Goal: Task Accomplishment & Management: Complete application form

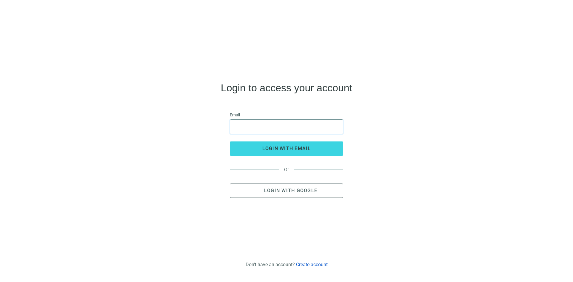
click at [238, 125] on input "email" at bounding box center [287, 127] width 106 height 14
type input "**********"
click at [270, 191] on span "Login with Google" at bounding box center [290, 191] width 53 height 6
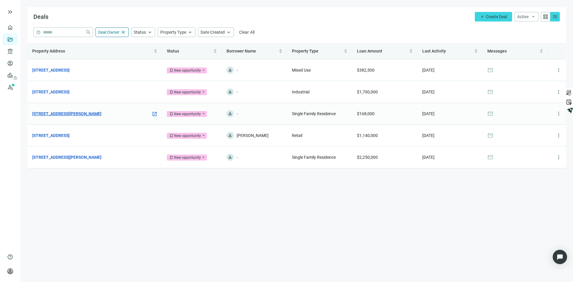
click at [54, 113] on link "[STREET_ADDRESS][PERSON_NAME]" at bounding box center [66, 113] width 69 height 7
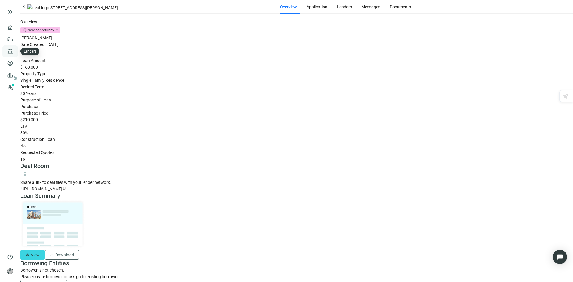
click at [15, 50] on link "Lenders" at bounding box center [23, 51] width 16 height 5
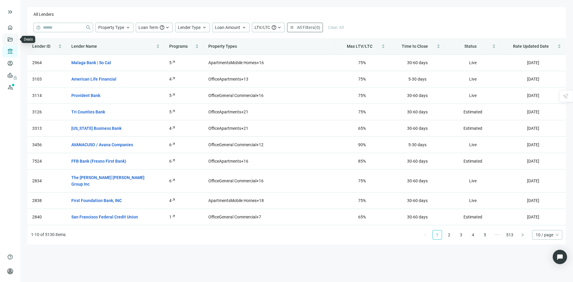
click at [15, 37] on link "Deals" at bounding box center [20, 39] width 11 height 5
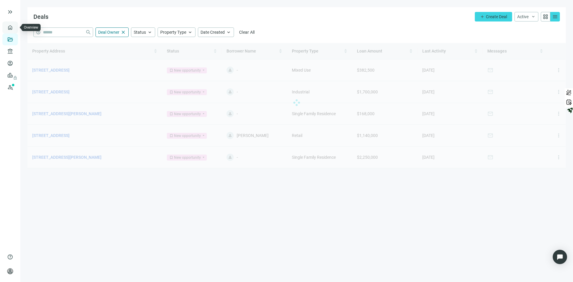
click at [15, 25] on link "Overview" at bounding box center [24, 27] width 18 height 5
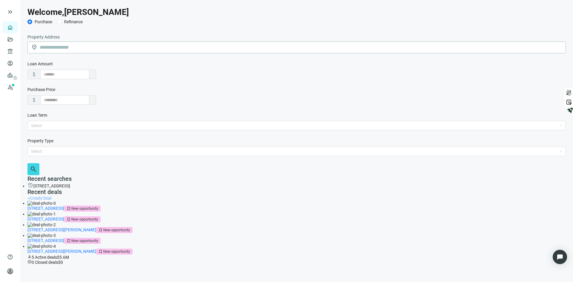
click at [51, 196] on span "Create Deal" at bounding box center [40, 198] width 21 height 5
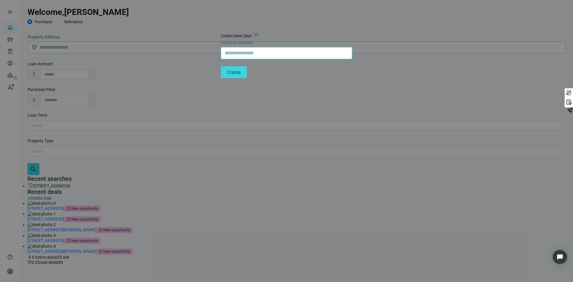
click at [242, 59] on input "text" at bounding box center [287, 52] width 124 height 11
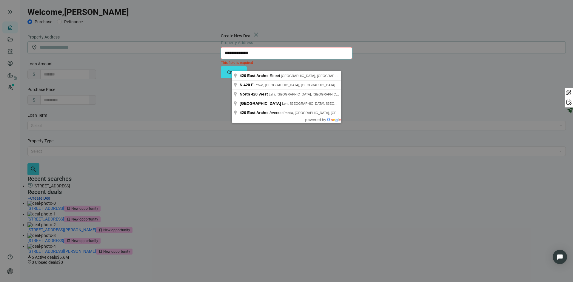
type input "**********"
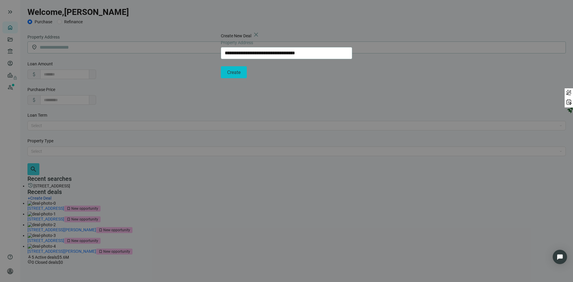
click at [241, 75] on span "Create" at bounding box center [233, 73] width 13 height 6
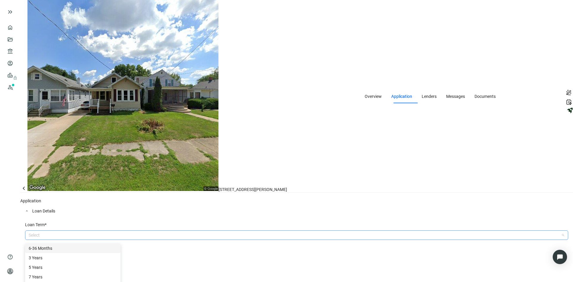
click at [128, 231] on div at bounding box center [293, 235] width 535 height 8
click at [64, 255] on div "3 Years" at bounding box center [73, 258] width 88 height 7
click at [64, 264] on div "5 Years" at bounding box center [73, 267] width 88 height 7
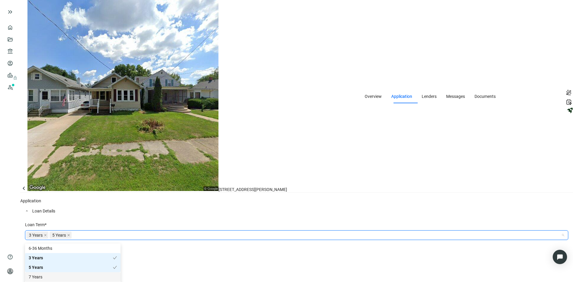
click at [65, 274] on div "7 Years" at bounding box center [73, 277] width 88 height 7
click at [67, 282] on div "10 Years" at bounding box center [73, 287] width 96 height 10
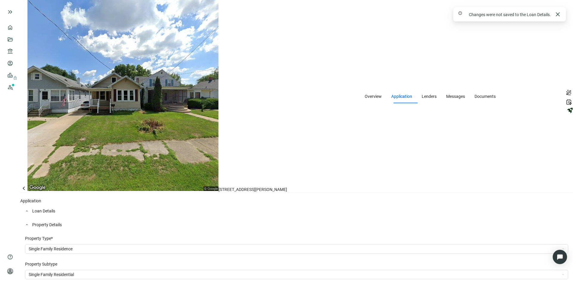
scroll to position [401, 0]
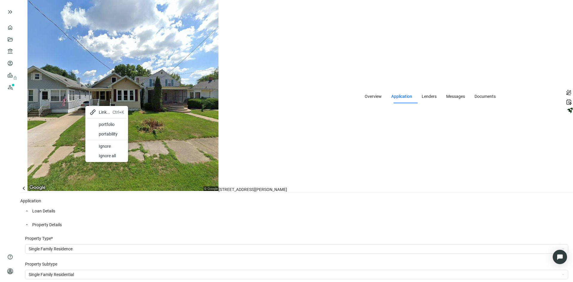
click at [110, 124] on div "portfolio" at bounding box center [111, 124] width 25 height 7
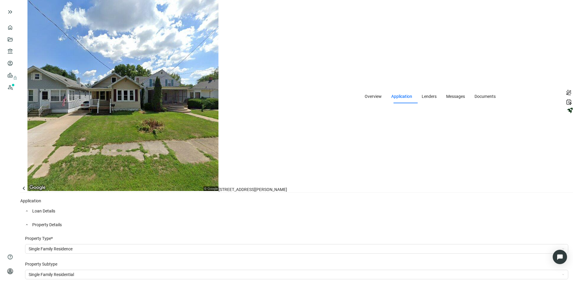
scroll to position [371, 0]
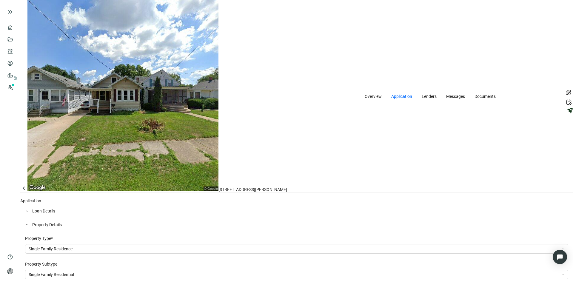
type input "**********"
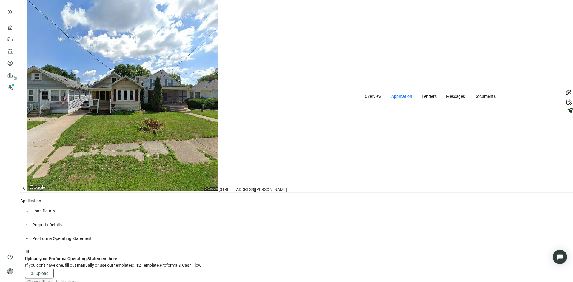
type input "*"
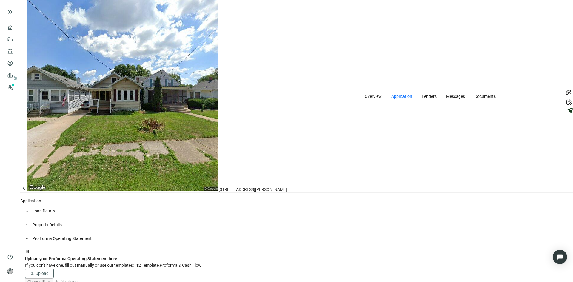
type input "*"
type input "***"
click at [49, 271] on span "Upload" at bounding box center [42, 273] width 13 height 5
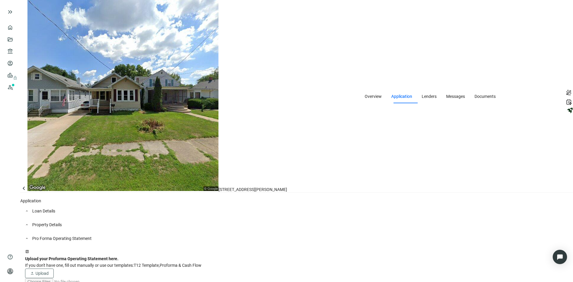
click at [112, 218] on div "keyboard_arrow_up Property Details" at bounding box center [296, 225] width 553 height 14
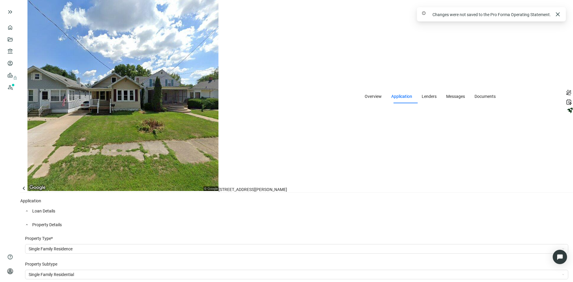
scroll to position [479, 0]
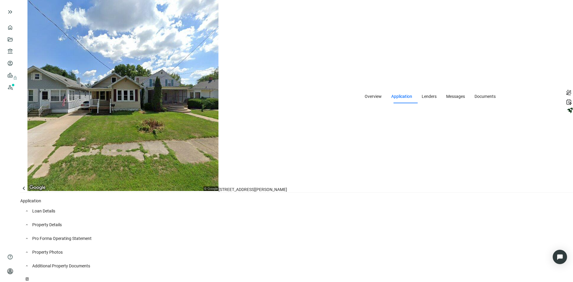
scroll to position [10, 0]
click at [78, 208] on span "Loan Details" at bounding box center [300, 211] width 536 height 7
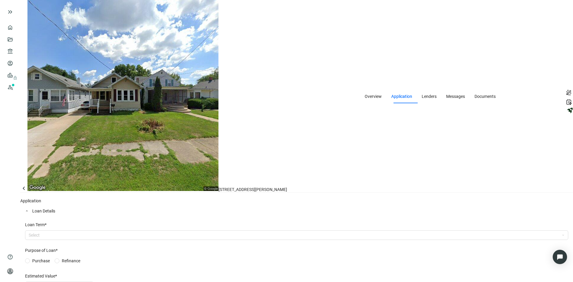
scroll to position [18, 0]
click at [125, 231] on div at bounding box center [293, 235] width 535 height 8
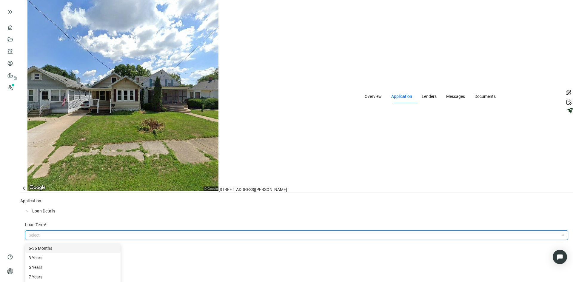
click at [61, 245] on div "6-36 Months" at bounding box center [73, 248] width 88 height 7
click at [61, 245] on div "6-36 Months" at bounding box center [71, 248] width 84 height 7
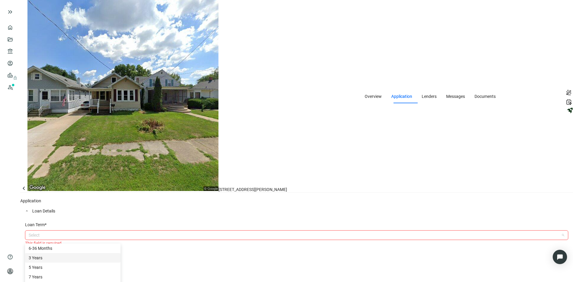
click at [58, 255] on div "3 Years" at bounding box center [73, 258] width 88 height 7
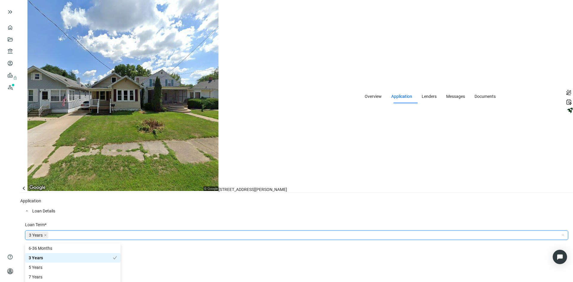
click at [56, 255] on div "3 Years" at bounding box center [71, 258] width 84 height 7
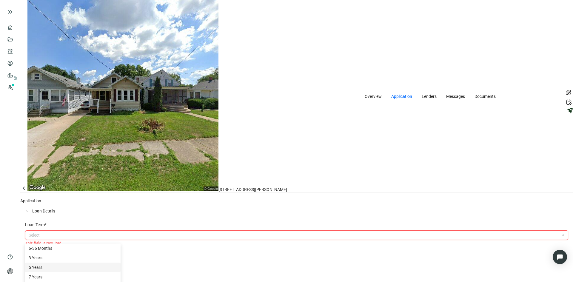
click at [60, 264] on div "5 Years" at bounding box center [73, 267] width 88 height 7
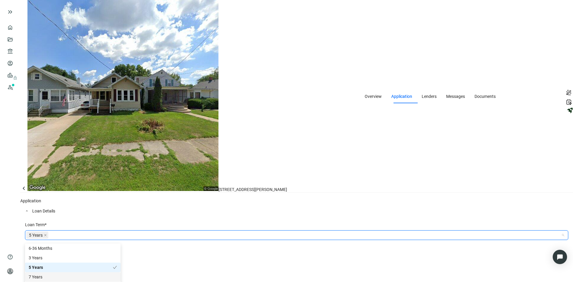
click at [60, 274] on div "7 Years" at bounding box center [73, 277] width 88 height 7
click at [60, 282] on div "10 Years" at bounding box center [73, 286] width 88 height 7
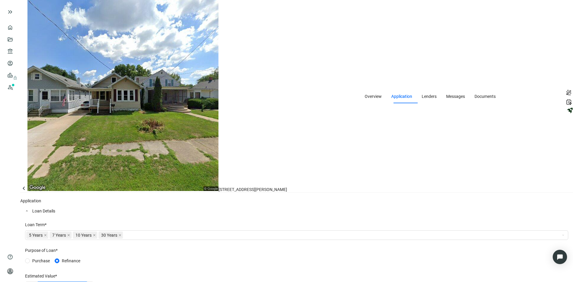
drag, startPoint x: 78, startPoint y: 119, endPoint x: 3, endPoint y: 124, distance: 75.3
click at [3, 124] on div "keyboard_double_arrow_right home Overview folder_open Deals account_balance Len…" at bounding box center [286, 141] width 573 height 282
type input "*"
type input "*******"
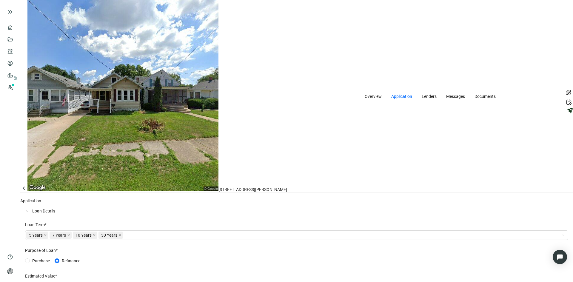
type input "*"
type input "***"
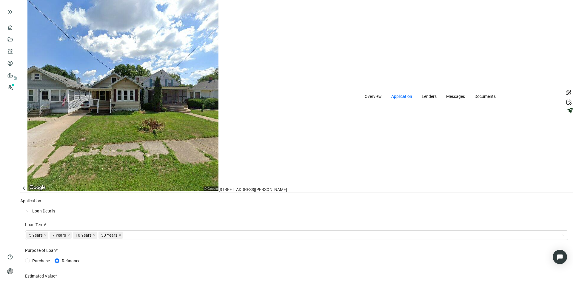
type input "*****"
type input "***"
type input "******"
type input "***"
type input "*******"
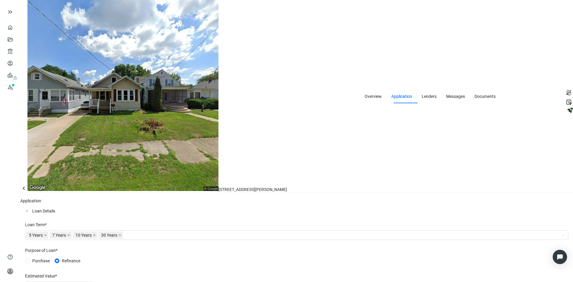
type input "**"
type input "*******"
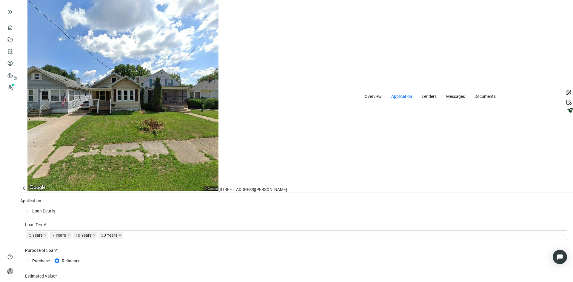
type input "*"
type input "*******"
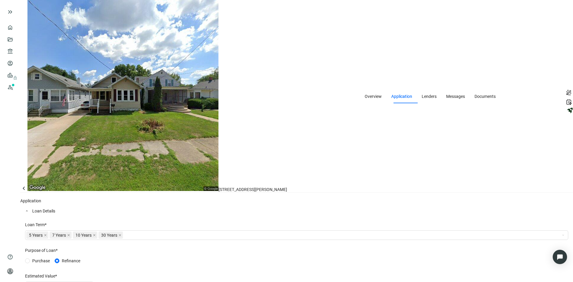
scroll to position [167, 0]
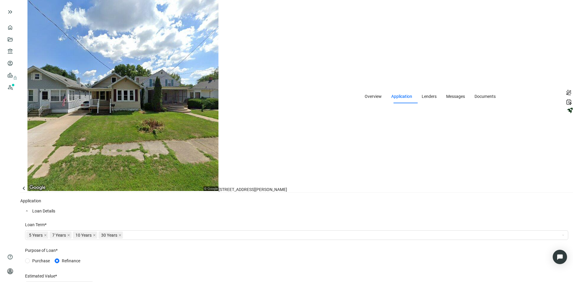
type input "**********"
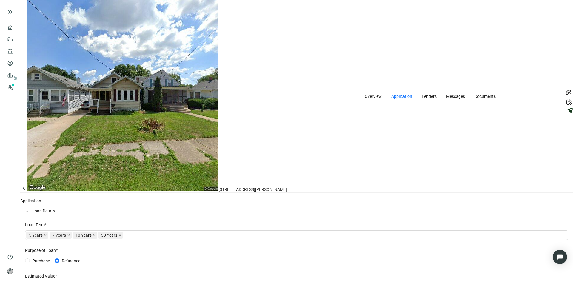
type input "*"
type input "*****"
type textarea "*"
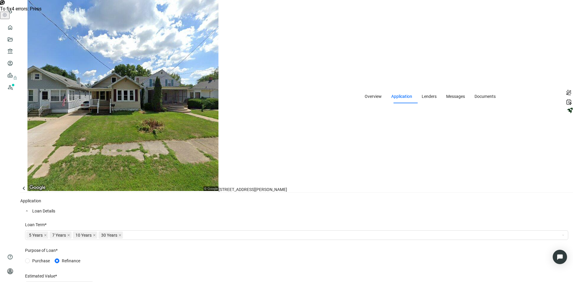
click at [129, 230] on html "**********" at bounding box center [286, 141] width 573 height 282
click at [128, 230] on div "4" at bounding box center [127, 230] width 7 height 7
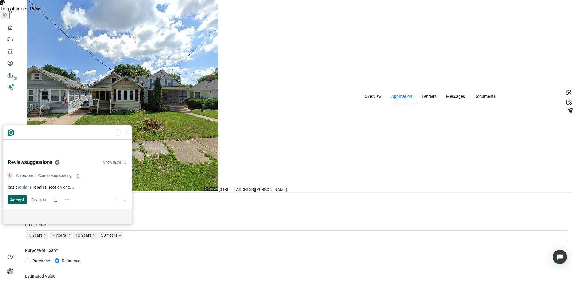
click at [16, 201] on span "Accept" at bounding box center [17, 200] width 14 height 6
click at [17, 201] on span "Accept" at bounding box center [17, 200] width 14 height 6
type textarea "**********"
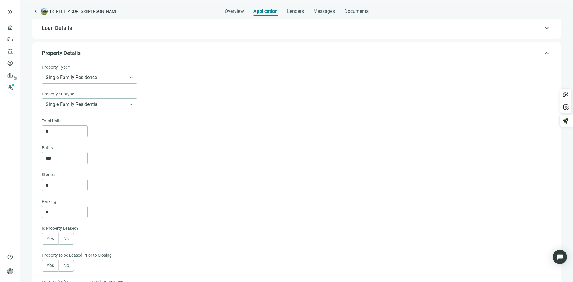
scroll to position [13, 0]
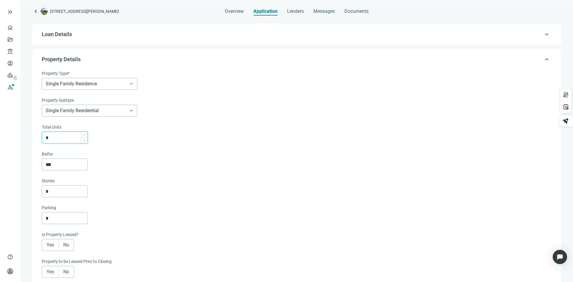
click at [60, 135] on input "*" at bounding box center [67, 137] width 42 height 11
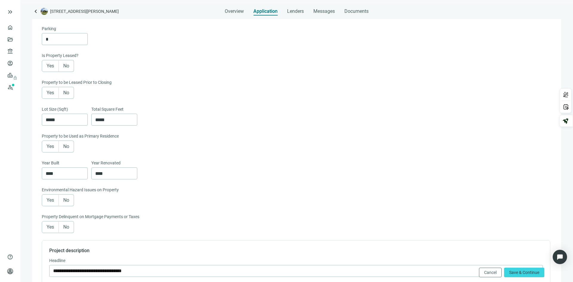
scroll to position [162, 0]
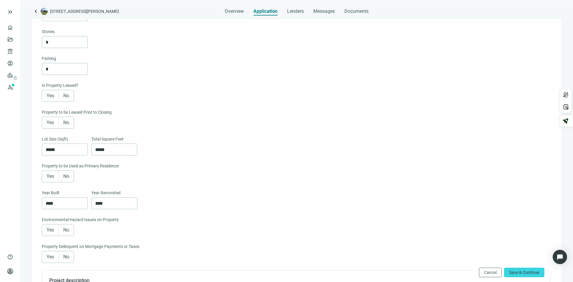
type input "*"
click at [68, 98] on span "No" at bounding box center [66, 96] width 6 height 6
click at [70, 124] on label "No" at bounding box center [66, 123] width 15 height 12
click at [49, 96] on span "Yes" at bounding box center [50, 96] width 7 height 6
click at [64, 98] on span "No" at bounding box center [66, 96] width 6 height 6
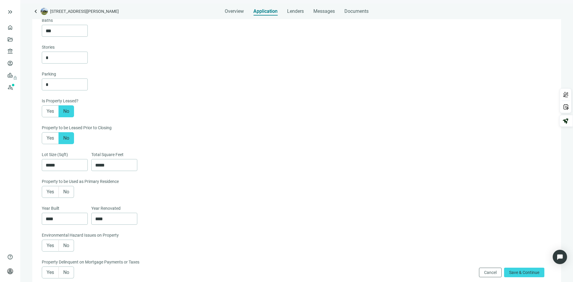
scroll to position [132, 0]
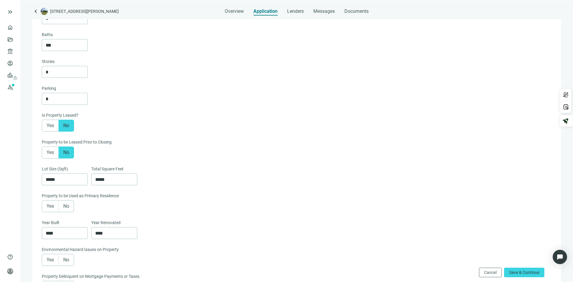
click at [65, 209] on span "No" at bounding box center [66, 206] width 6 height 6
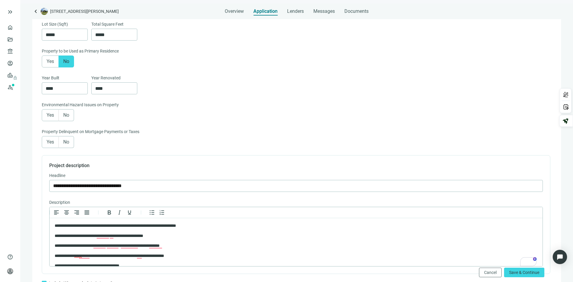
scroll to position [281, 0]
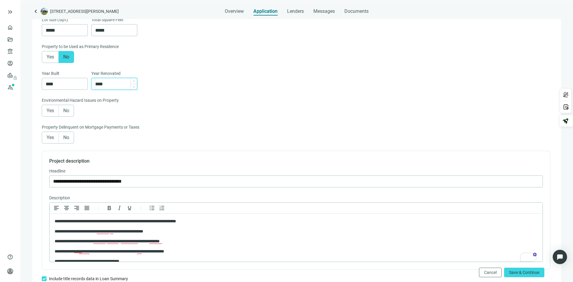
drag, startPoint x: 104, startPoint y: 84, endPoint x: 109, endPoint y: 84, distance: 5.7
click at [104, 84] on input "****" at bounding box center [116, 83] width 42 height 11
drag, startPoint x: 108, startPoint y: 85, endPoint x: 80, endPoint y: 90, distance: 28.4
click at [80, 90] on div "Year Built **** Year Renovated ****" at bounding box center [296, 83] width 509 height 27
type input "****"
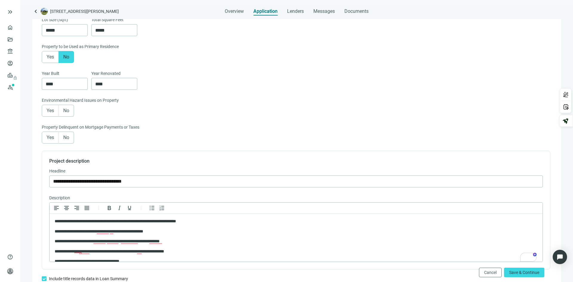
drag, startPoint x: 71, startPoint y: 108, endPoint x: 67, endPoint y: 115, distance: 7.9
click at [71, 108] on div "Environmental Hazard Issues on Property Yes No" at bounding box center [296, 107] width 509 height 20
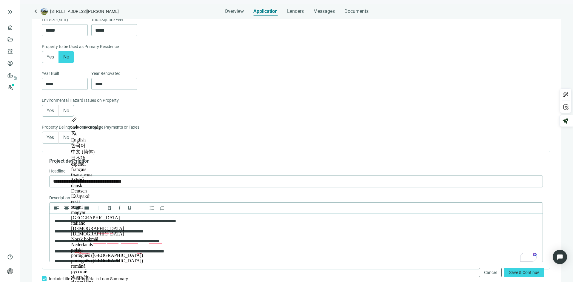
click at [65, 137] on label "No" at bounding box center [66, 138] width 15 height 12
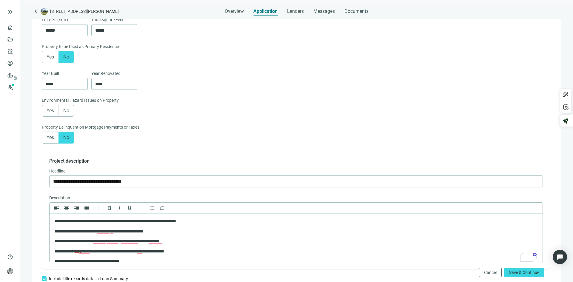
click at [66, 113] on span "No" at bounding box center [66, 111] width 6 height 6
click at [532, 262] on div "15" at bounding box center [532, 257] width 8 height 9
click at [532, 261] on div "15" at bounding box center [532, 257] width 8 height 9
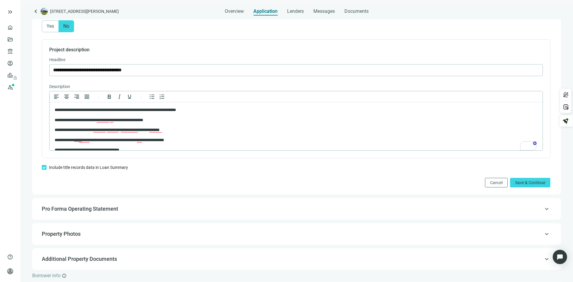
scroll to position [401, 0]
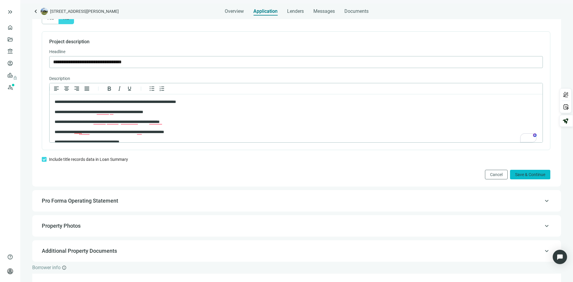
click at [524, 176] on span "Save & Continue" at bounding box center [530, 174] width 30 height 5
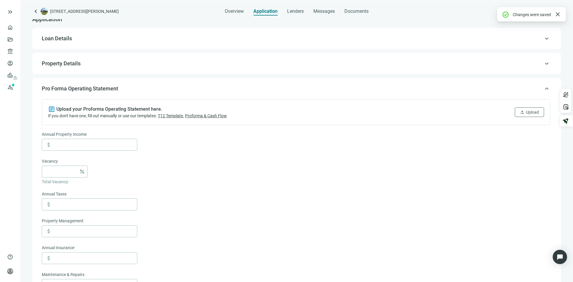
scroll to position [8, 0]
click at [207, 61] on div "keyboard_arrow_up Property Details" at bounding box center [296, 64] width 517 height 14
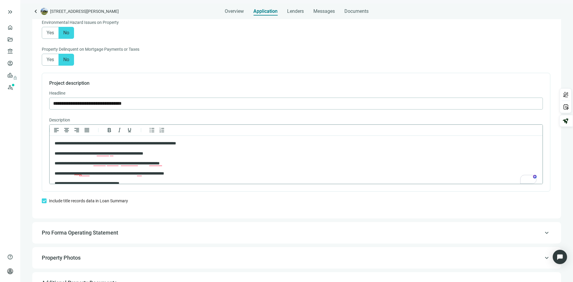
scroll to position [389, 0]
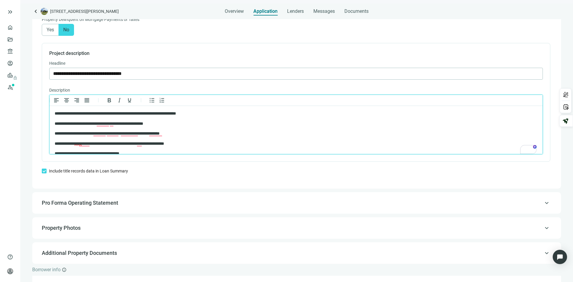
click at [354, 127] on body "**********" at bounding box center [296, 144] width 484 height 66
click at [532, 153] on div "15" at bounding box center [532, 149] width 7 height 7
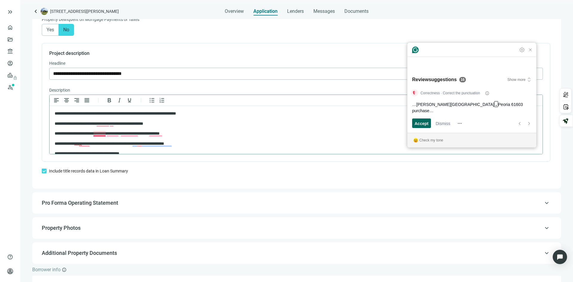
click at [421, 123] on span "Accept" at bounding box center [422, 123] width 14 height 6
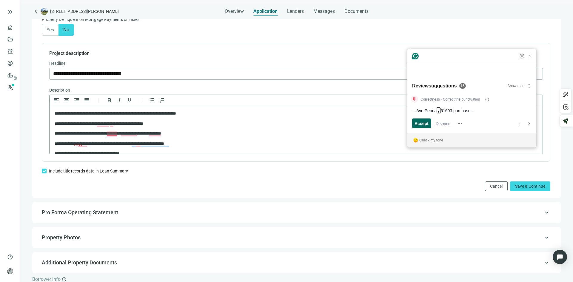
click at [421, 123] on span "Accept" at bounding box center [422, 123] width 14 height 6
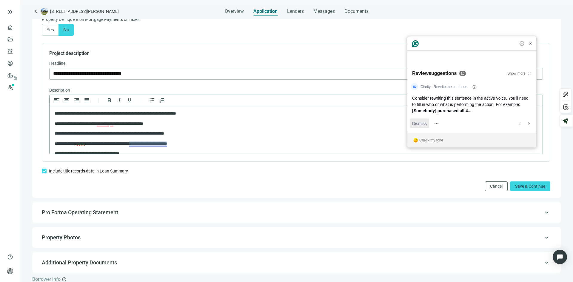
click at [421, 123] on span "Dismiss" at bounding box center [419, 123] width 15 height 6
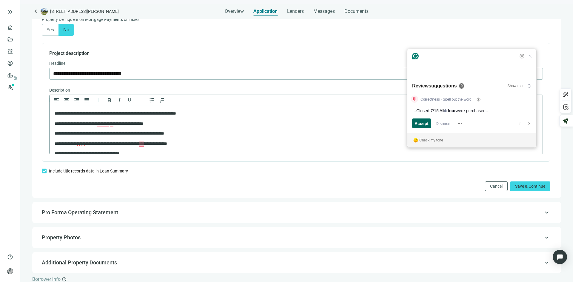
click at [421, 123] on span "Accept" at bounding box center [422, 123] width 14 height 6
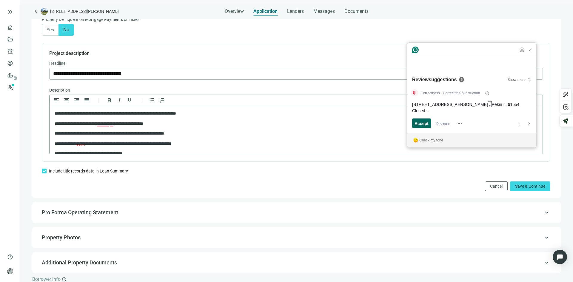
click at [421, 123] on span "Accept" at bounding box center [422, 123] width 14 height 6
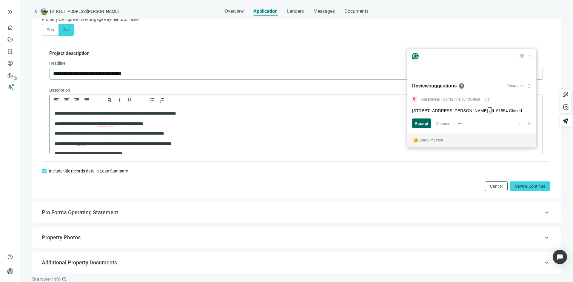
click at [421, 123] on span "Accept" at bounding box center [422, 123] width 14 height 6
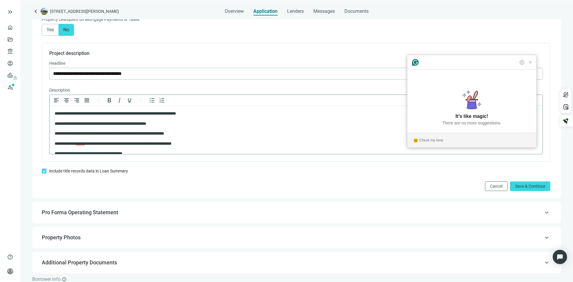
click at [85, 142] on span "******" at bounding box center [80, 143] width 9 height 4
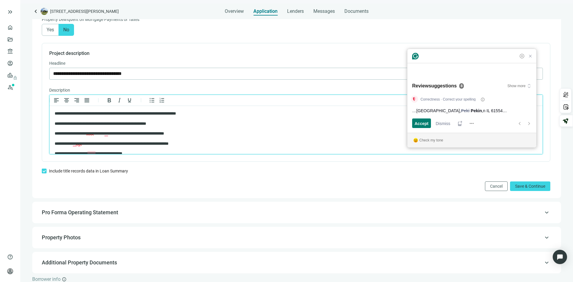
click at [215, 143] on p "**********" at bounding box center [291, 144] width 472 height 6
click at [107, 133] on p "**********" at bounding box center [291, 134] width 472 height 6
click at [106, 134] on p "**********" at bounding box center [291, 134] width 472 height 6
click at [211, 135] on p "**********" at bounding box center [291, 134] width 472 height 6
click at [80, 144] on span "****" at bounding box center [79, 143] width 6 height 4
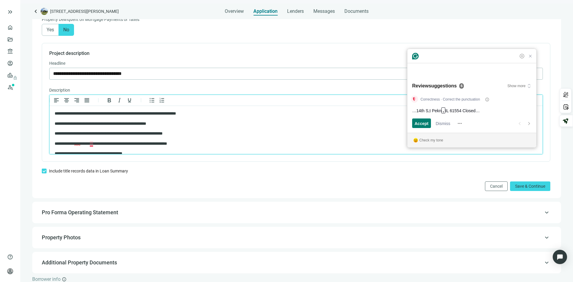
click at [232, 139] on body "**********" at bounding box center [296, 144] width 484 height 66
click at [421, 123] on span "Accept" at bounding box center [422, 123] width 14 height 6
click at [448, 121] on span "Dismiss" at bounding box center [443, 123] width 15 height 6
click at [422, 123] on span "Accept" at bounding box center [422, 123] width 14 height 6
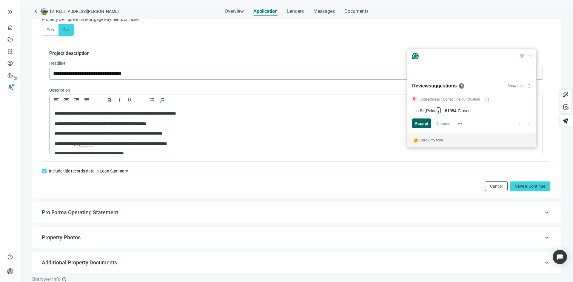
click at [422, 123] on span "Accept" at bounding box center [422, 123] width 14 height 6
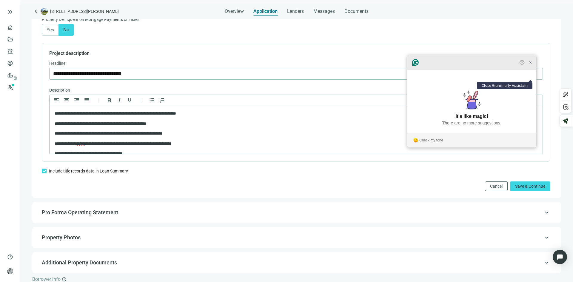
click at [531, 65] on icon "Close Grammarly Assistant" at bounding box center [530, 62] width 5 height 5
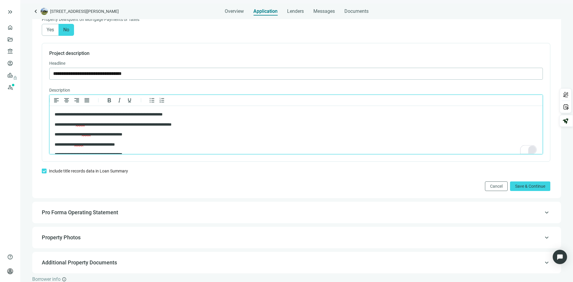
scroll to position [27, 0]
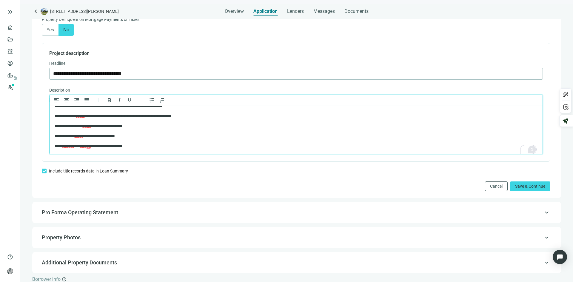
click at [83, 134] on span "******" at bounding box center [78, 136] width 9 height 4
click at [91, 146] on span "*******" at bounding box center [85, 146] width 10 height 4
click at [91, 147] on span "*******" at bounding box center [85, 146] width 10 height 4
click at [74, 146] on span "********" at bounding box center [68, 146] width 12 height 4
click at [149, 146] on p "**********" at bounding box center [291, 146] width 472 height 6
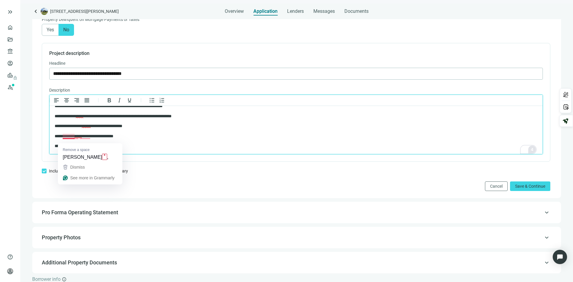
click at [73, 137] on p "**********" at bounding box center [291, 136] width 472 height 6
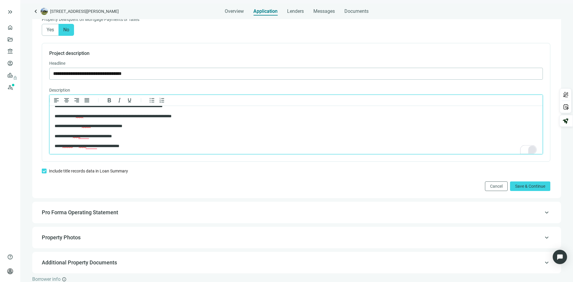
click at [77, 135] on p "**********" at bounding box center [291, 136] width 472 height 6
click at [147, 137] on p "**********" at bounding box center [291, 136] width 472 height 6
click at [81, 146] on p "**********" at bounding box center [291, 146] width 472 height 6
click at [86, 146] on p "**********" at bounding box center [291, 146] width 472 height 6
click at [159, 145] on p "**********" at bounding box center [291, 146] width 472 height 6
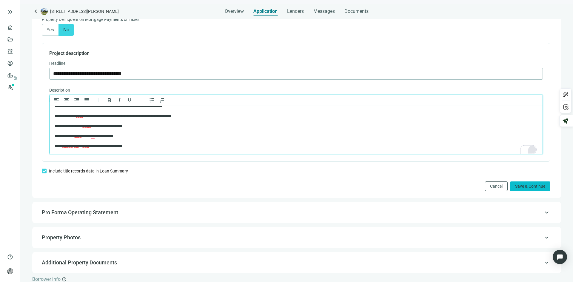
click at [525, 188] on span "Save & Continue" at bounding box center [530, 186] width 30 height 5
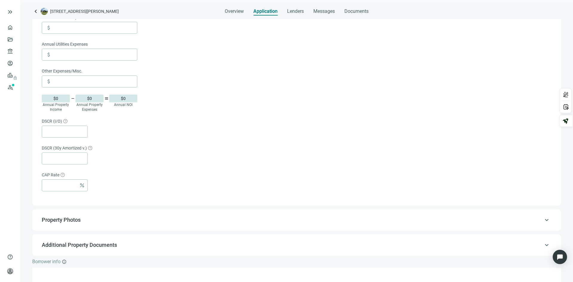
scroll to position [277, 0]
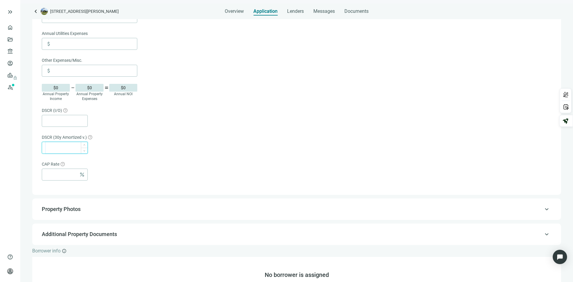
click at [65, 148] on input at bounding box center [67, 147] width 42 height 11
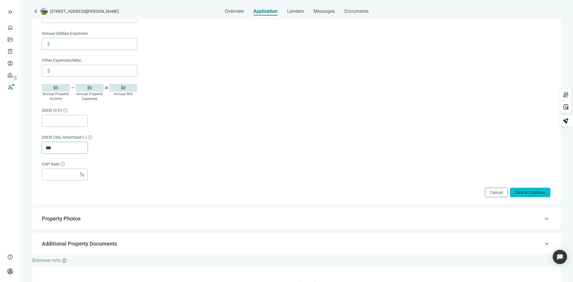
type input "***"
click at [524, 195] on span "Save & Continue" at bounding box center [530, 192] width 30 height 5
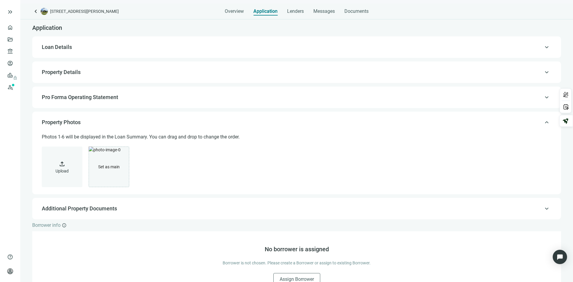
click at [115, 73] on span "Property Details" at bounding box center [296, 72] width 509 height 7
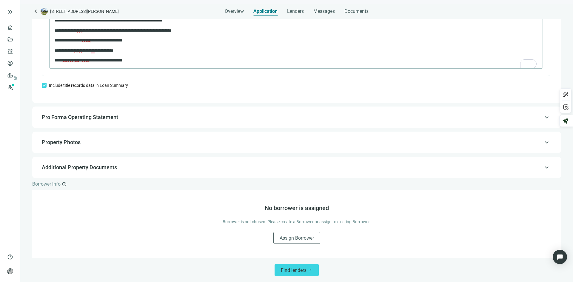
scroll to position [479, 0]
click at [79, 137] on div "keyboard_arrow_up Property Photos" at bounding box center [296, 142] width 517 height 14
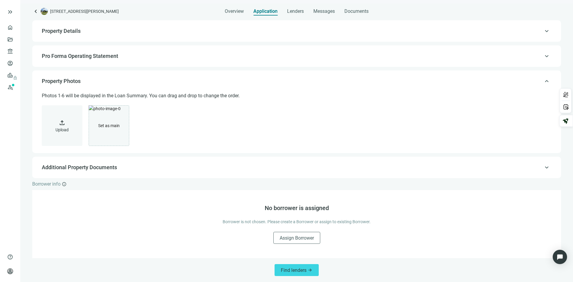
scroll to position [41, 0]
click at [58, 123] on button "upload Upload" at bounding box center [62, 125] width 41 height 41
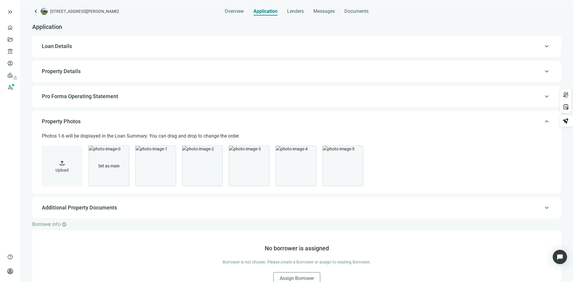
scroll to position [0, 0]
click at [89, 59] on div "**********" at bounding box center [296, 127] width 529 height 183
click at [91, 71] on span "Property Details" at bounding box center [296, 72] width 509 height 7
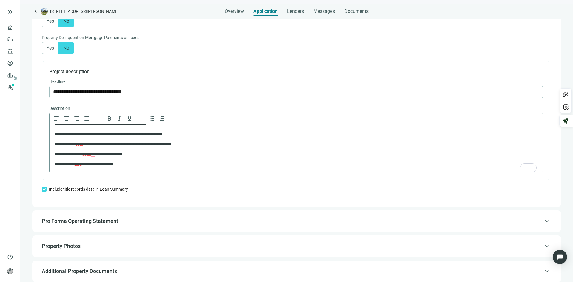
scroll to position [27, 0]
click at [125, 224] on span "Pro Forma Operating Statement" at bounding box center [296, 221] width 509 height 7
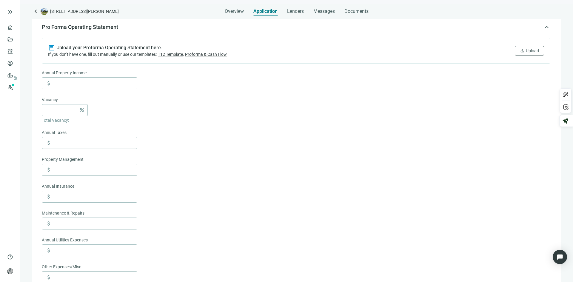
scroll to position [68, 0]
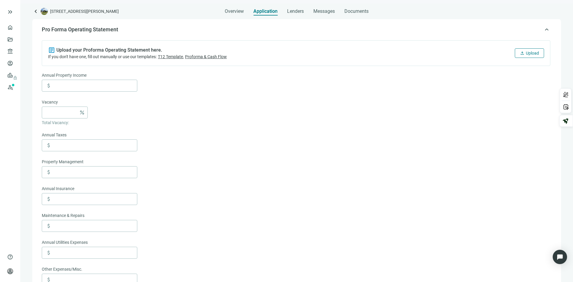
click at [520, 53] on span "upload" at bounding box center [522, 53] width 5 height 5
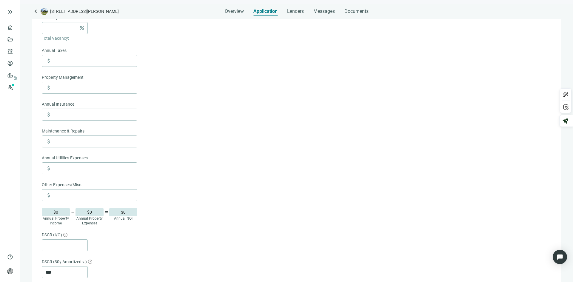
scroll to position [161, 0]
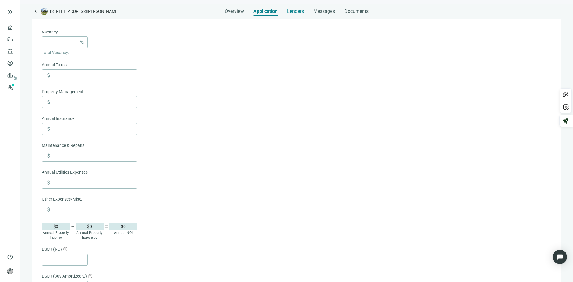
click at [294, 11] on span "Lenders" at bounding box center [295, 11] width 17 height 6
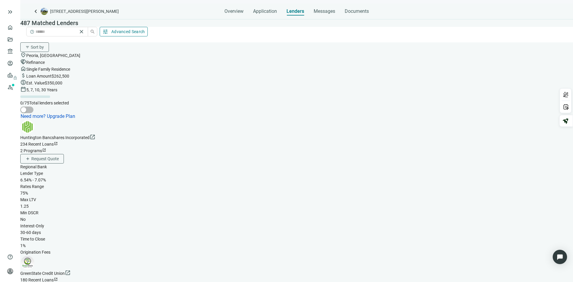
click at [145, 29] on span "Advanced Search" at bounding box center [128, 31] width 34 height 5
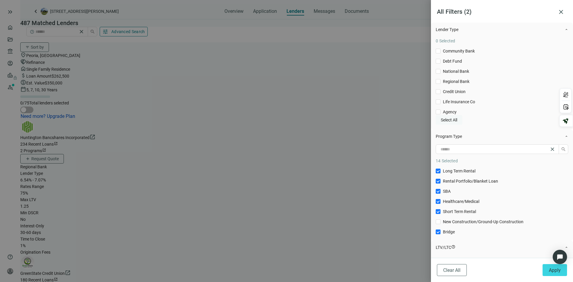
click at [457, 122] on span "Select All" at bounding box center [449, 120] width 16 height 5
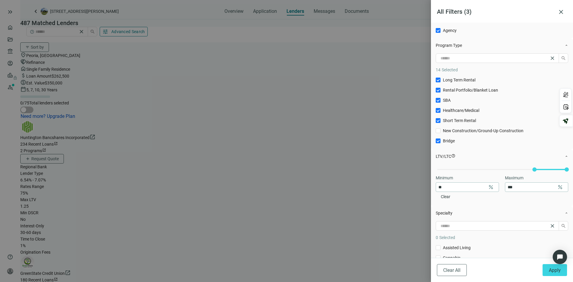
scroll to position [90, 0]
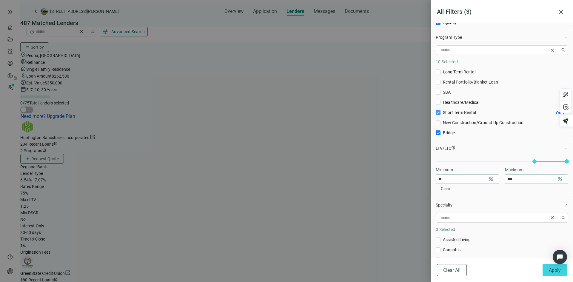
click at [442, 116] on span "Short Term Rental Only" at bounding box center [460, 112] width 38 height 7
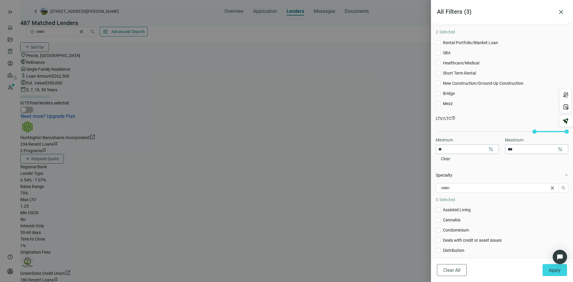
scroll to position [0, 0]
click at [520, 154] on input "***" at bounding box center [531, 149] width 47 height 9
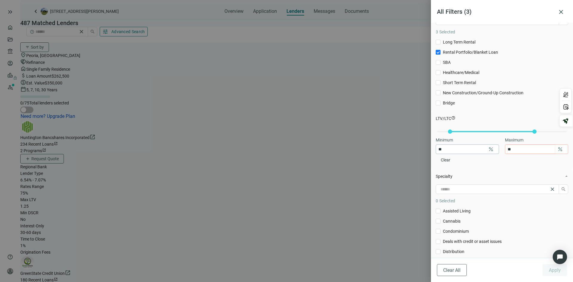
type input "*"
type input "**"
click at [453, 154] on input "**" at bounding box center [461, 149] width 47 height 9
type input "*"
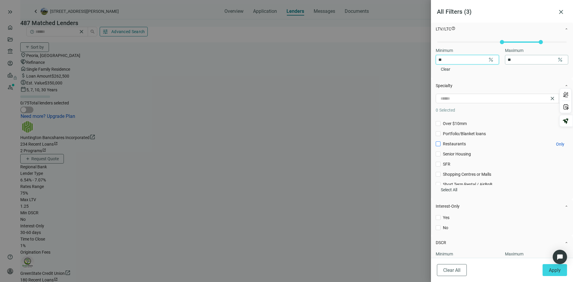
scroll to position [149, 0]
type input "**"
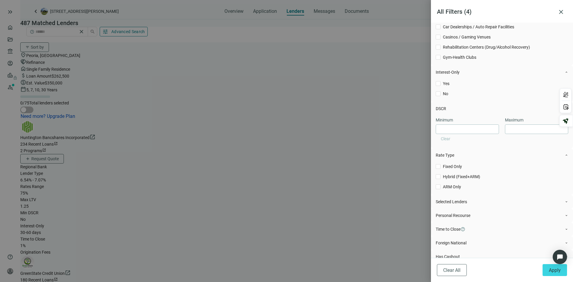
scroll to position [358, 0]
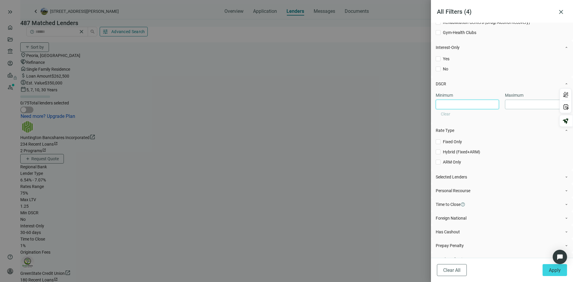
click at [464, 109] on input at bounding box center [467, 104] width 58 height 9
type input "***"
click at [513, 109] on input at bounding box center [537, 104] width 58 height 9
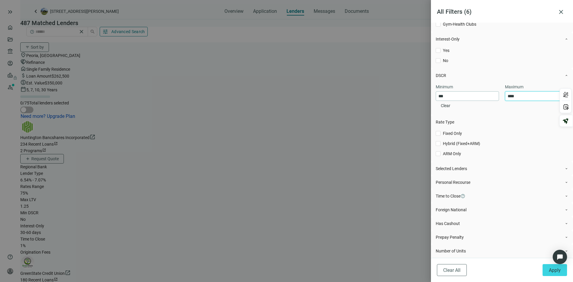
scroll to position [418, 0]
type input "****"
click at [439, 157] on label "ARM Only Only" at bounding box center [502, 153] width 133 height 7
click at [557, 271] on span "Apply" at bounding box center [555, 270] width 12 height 6
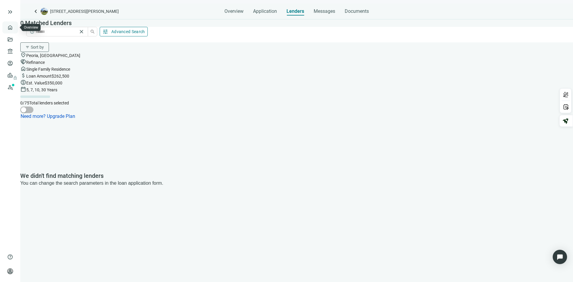
click at [15, 28] on link "Overview" at bounding box center [24, 27] width 18 height 5
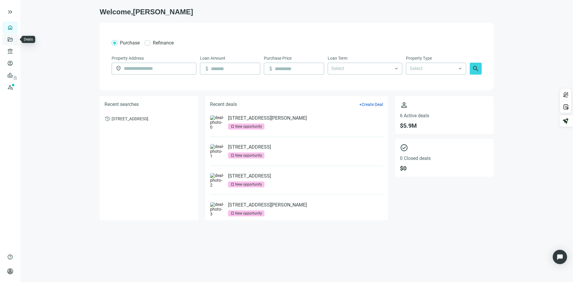
click at [15, 41] on link "Deals" at bounding box center [20, 39] width 11 height 5
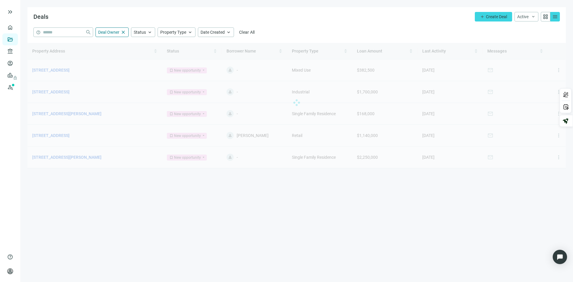
click at [50, 114] on div at bounding box center [296, 102] width 538 height 119
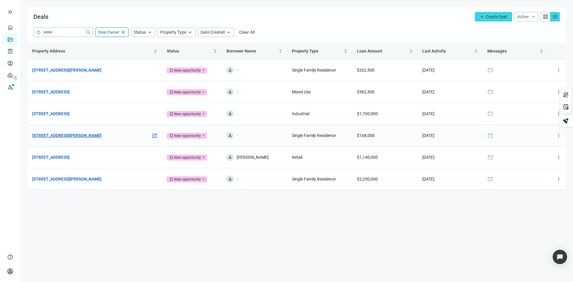
click at [59, 138] on link "[STREET_ADDRESS][PERSON_NAME]" at bounding box center [66, 135] width 69 height 7
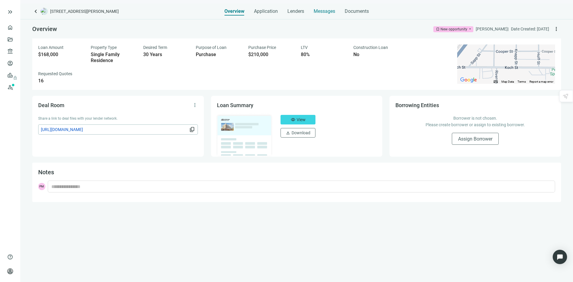
click at [326, 12] on span "Messages" at bounding box center [324, 11] width 21 height 6
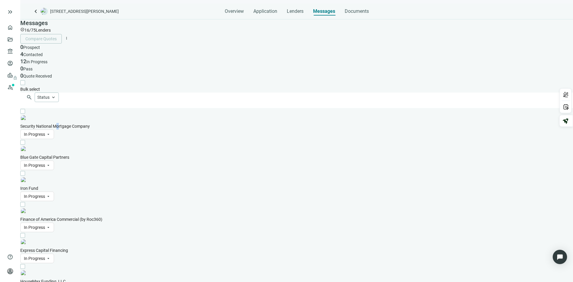
click at [94, 123] on div "Security National Mortgage Company In Progress arrow_drop_down" at bounding box center [296, 131] width 553 height 16
click at [15, 25] on link "Overview" at bounding box center [24, 27] width 18 height 5
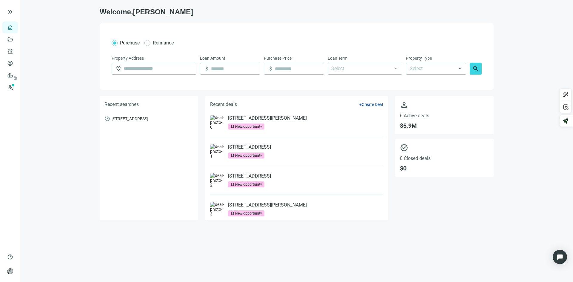
click at [259, 118] on link "[STREET_ADDRESS][PERSON_NAME]" at bounding box center [267, 118] width 79 height 6
click at [250, 205] on link "[STREET_ADDRESS][PERSON_NAME]" at bounding box center [267, 205] width 79 height 6
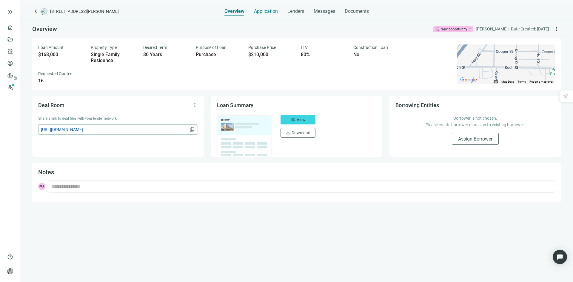
click at [268, 11] on span "Application" at bounding box center [266, 11] width 24 height 6
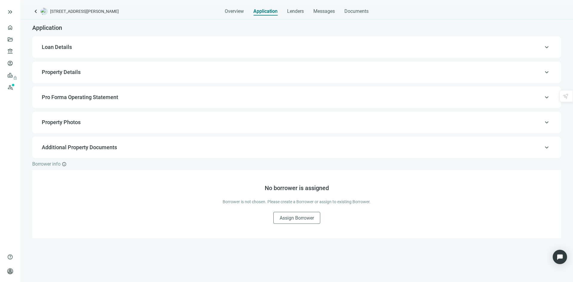
click at [91, 74] on span "Property Details" at bounding box center [296, 72] width 509 height 7
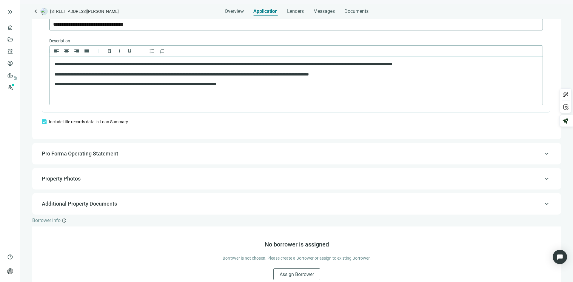
scroll to position [455, 0]
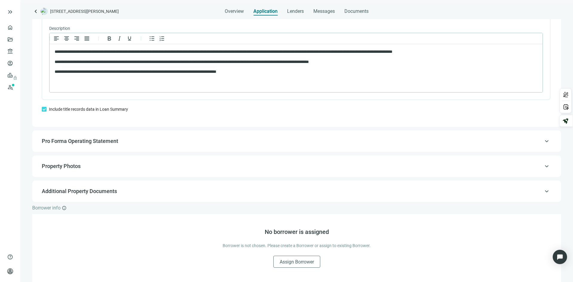
click at [92, 136] on div "keyboard_arrow_up Pro Forma Operating Statement" at bounding box center [296, 141] width 517 height 14
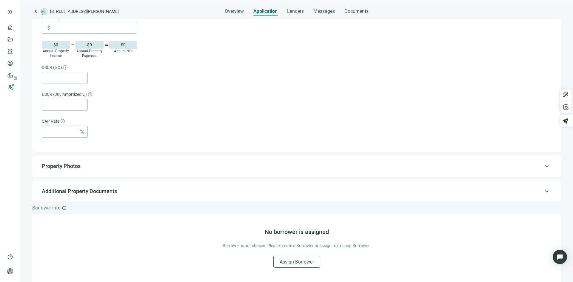
scroll to position [323, 0]
click at [120, 192] on span "Additional Property Documents" at bounding box center [296, 191] width 509 height 7
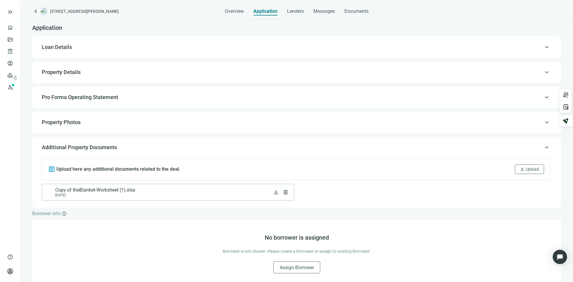
scroll to position [6, 0]
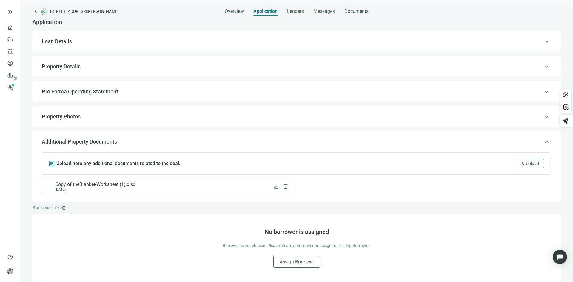
click at [116, 118] on span "Property Photos" at bounding box center [296, 116] width 509 height 7
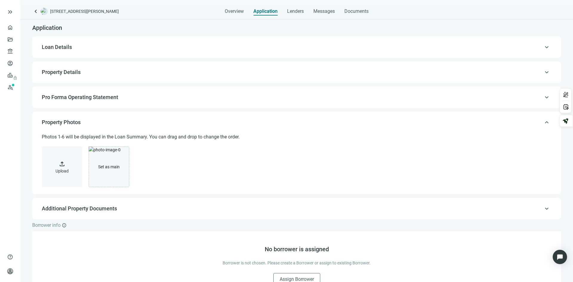
click at [84, 44] on div "keyboard_arrow_up Loan Details" at bounding box center [296, 47] width 517 height 14
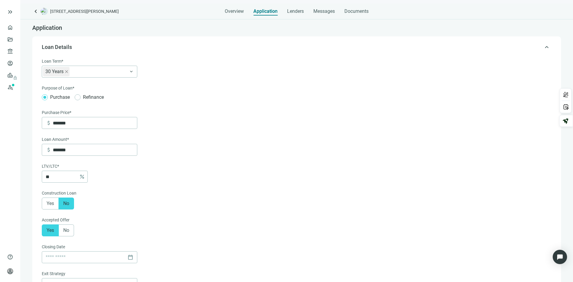
type input "**********"
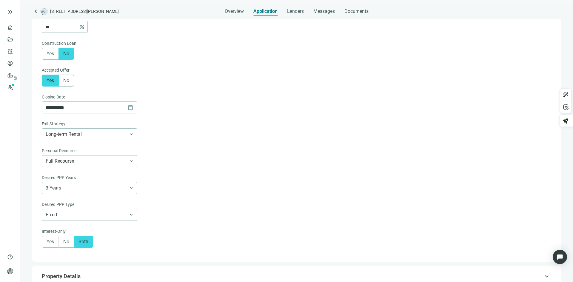
scroll to position [179, 0]
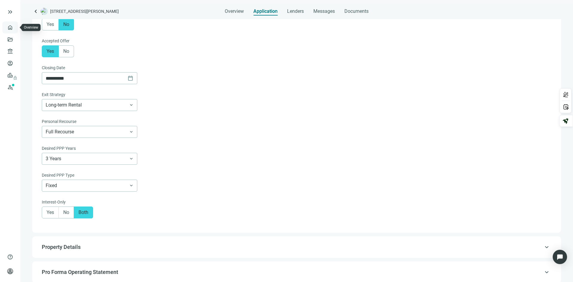
click at [15, 30] on link "Overview" at bounding box center [24, 27] width 18 height 5
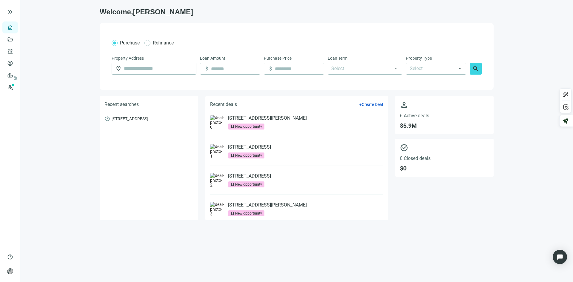
click at [267, 118] on link "[STREET_ADDRESS][PERSON_NAME]" at bounding box center [267, 118] width 79 height 6
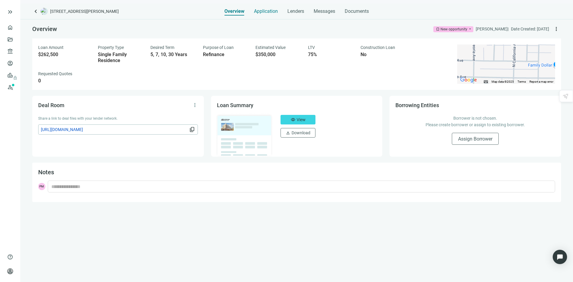
click at [262, 12] on span "Application" at bounding box center [266, 11] width 24 height 6
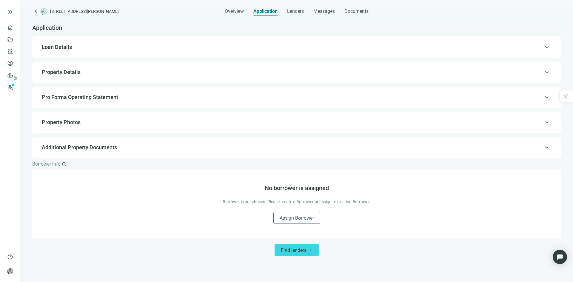
click at [91, 46] on span "Loan Details" at bounding box center [296, 47] width 509 height 7
type input "**********"
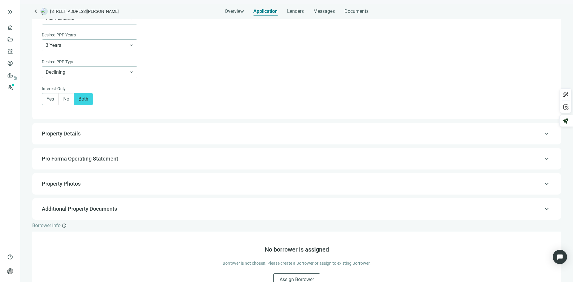
scroll to position [465, 0]
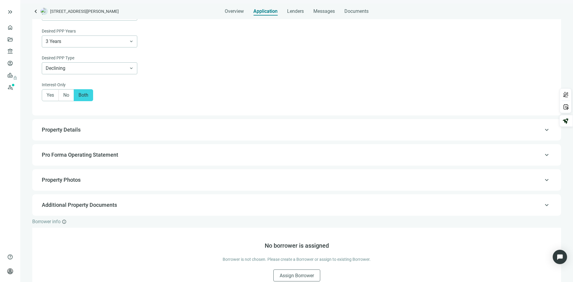
click at [98, 131] on span "Property Details" at bounding box center [296, 129] width 509 height 7
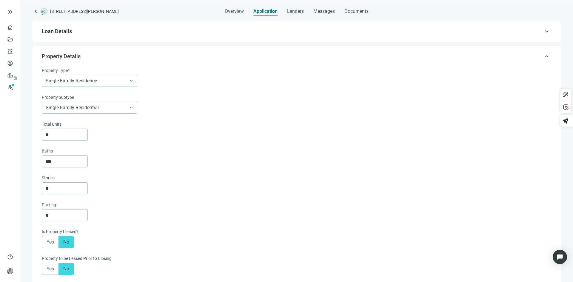
scroll to position [30, 0]
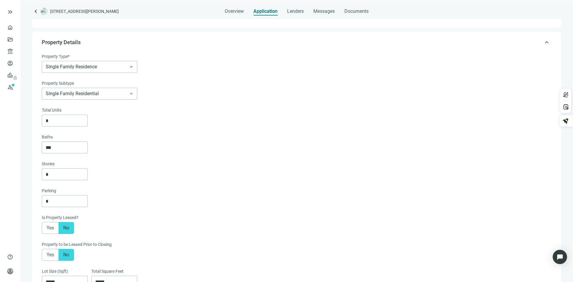
click at [142, 42] on span "Property Details" at bounding box center [296, 42] width 509 height 7
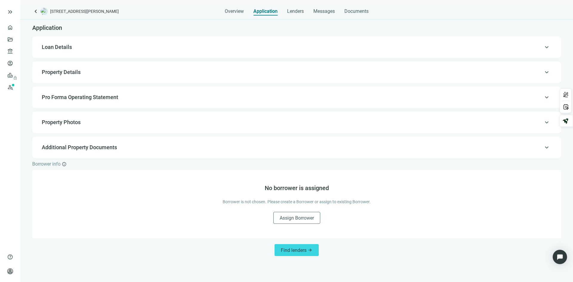
click at [138, 47] on span "Loan Details" at bounding box center [296, 47] width 509 height 7
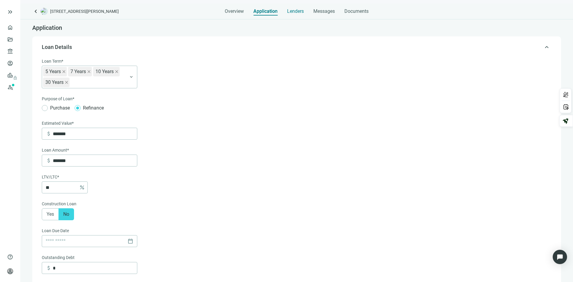
click at [299, 11] on span "Lenders" at bounding box center [295, 11] width 17 height 6
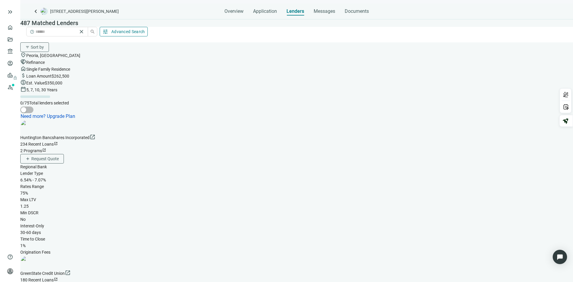
click at [221, 147] on div "2 Programs open_in_new" at bounding box center [296, 150] width 553 height 7
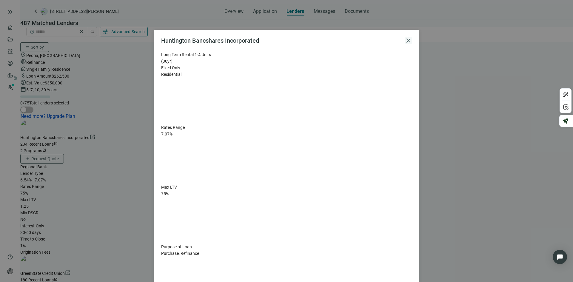
click at [409, 39] on span "close" at bounding box center [408, 40] width 7 height 7
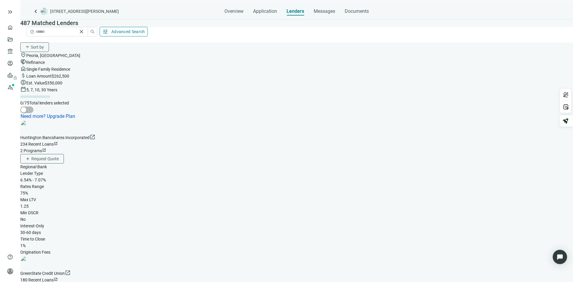
click at [145, 29] on span "Advanced Search" at bounding box center [128, 31] width 34 height 5
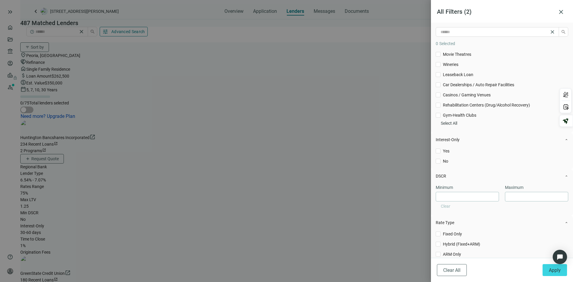
scroll to position [328, 0]
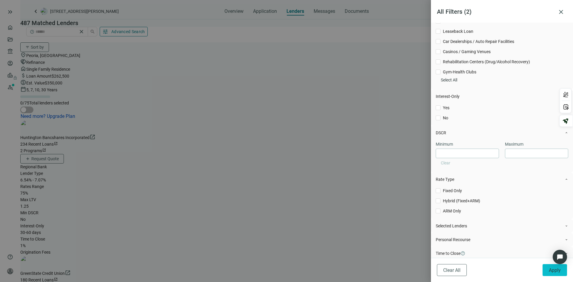
click at [550, 269] on span "Apply" at bounding box center [555, 270] width 12 height 6
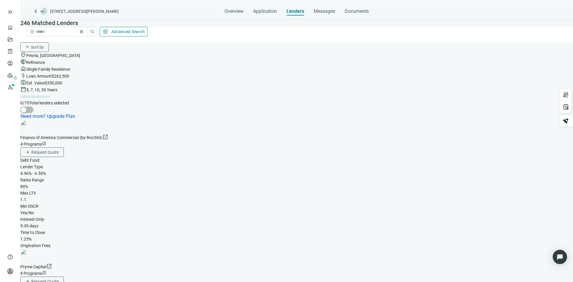
click at [46, 141] on span "open_in_new" at bounding box center [44, 143] width 4 height 4
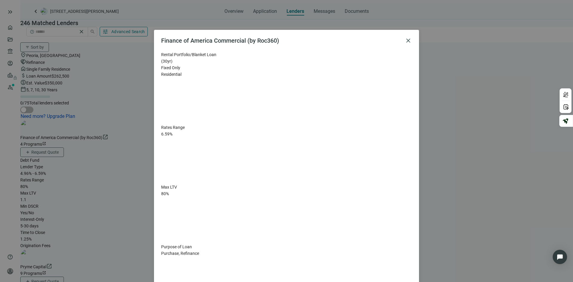
scroll to position [192, 0]
click at [409, 41] on span "close" at bounding box center [408, 40] width 7 height 7
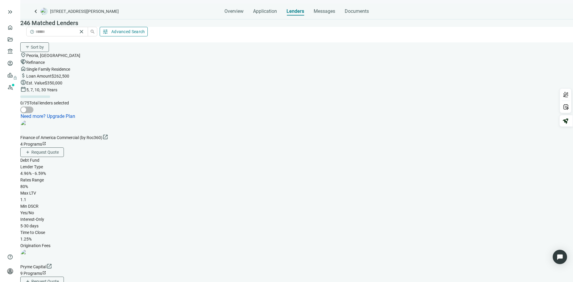
scroll to position [937, 0]
click at [26, 107] on div "button" at bounding box center [23, 109] width 5 height 5
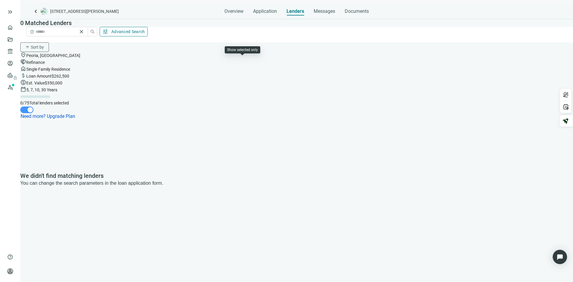
click at [33, 107] on div "button" at bounding box center [29, 109] width 5 height 5
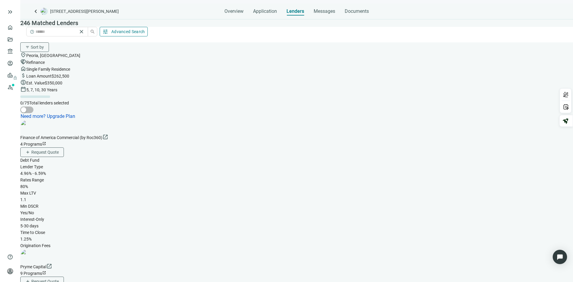
click at [46, 271] on span "open_in_new" at bounding box center [44, 273] width 4 height 4
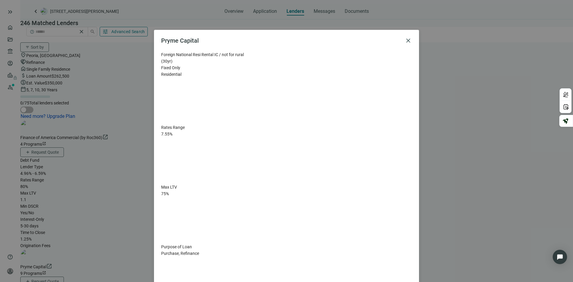
scroll to position [439, 0]
click at [407, 40] on span "close" at bounding box center [408, 40] width 7 height 7
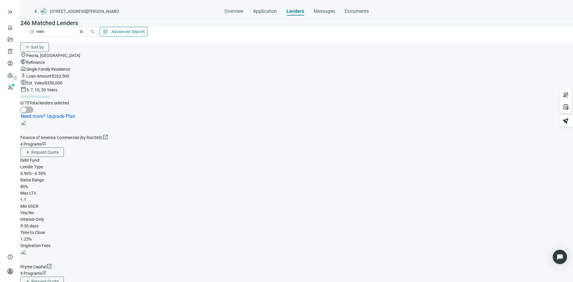
scroll to position [0, 0]
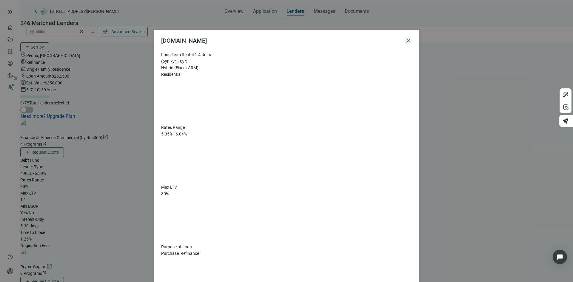
click at [409, 41] on span "close" at bounding box center [408, 40] width 7 height 7
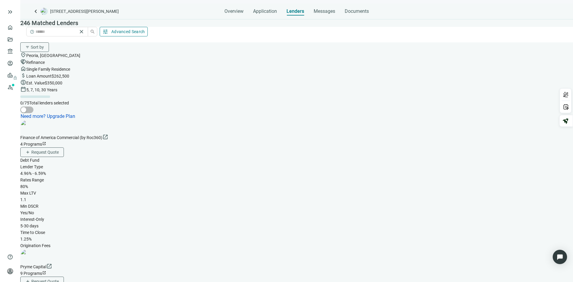
scroll to position [300, 0]
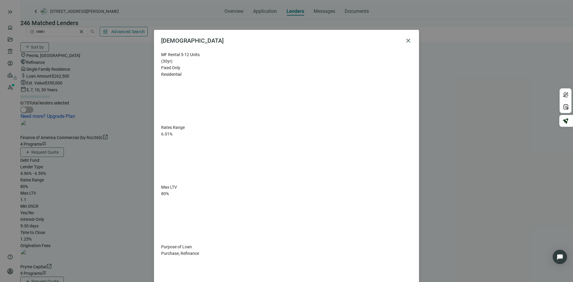
scroll to position [0, 0]
click at [409, 40] on span "close" at bounding box center [408, 40] width 7 height 7
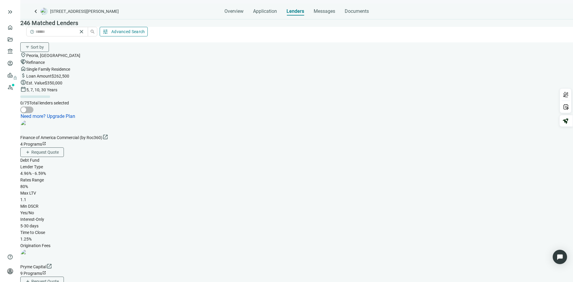
scroll to position [1850, 0]
click at [148, 33] on button "tune Advanced Search" at bounding box center [124, 32] width 48 height 10
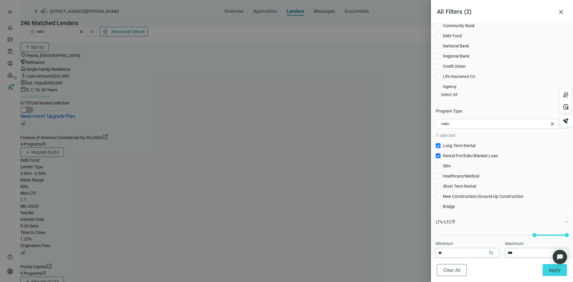
scroll to position [90, 0]
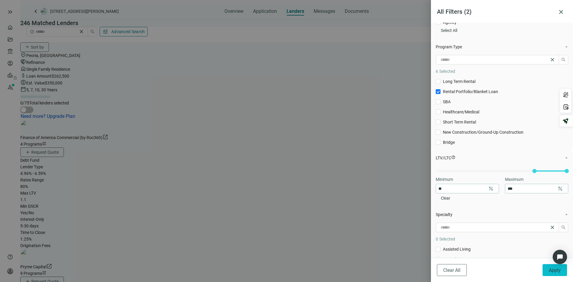
click at [552, 270] on span "Apply" at bounding box center [555, 270] width 12 height 6
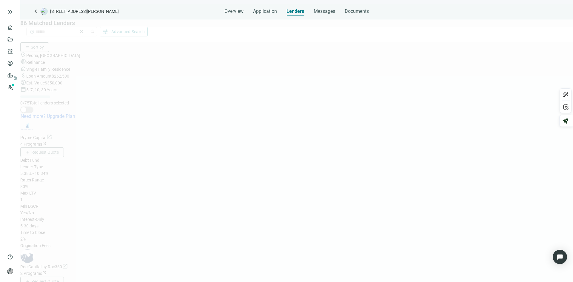
scroll to position [302, 0]
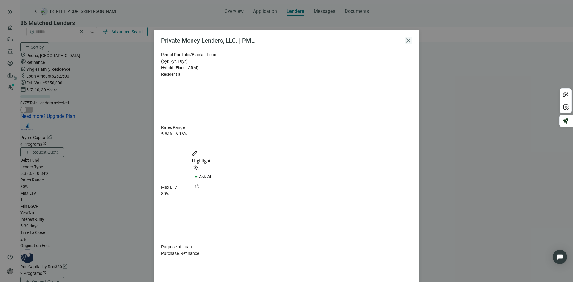
click at [408, 42] on span "close" at bounding box center [408, 40] width 7 height 7
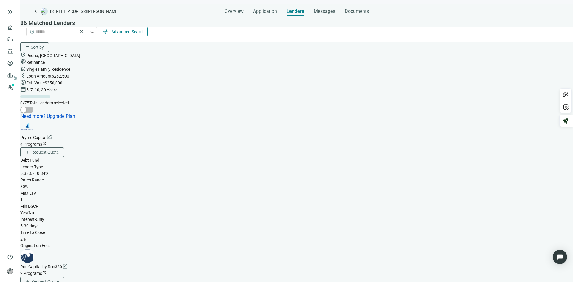
scroll to position [451, 0]
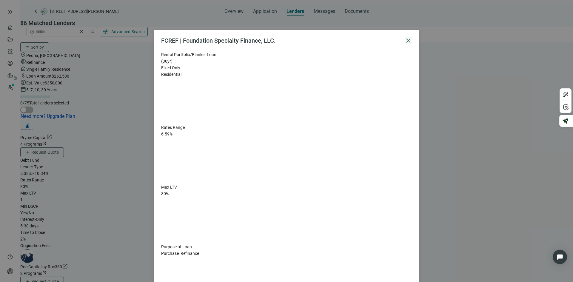
click at [409, 39] on span "close" at bounding box center [408, 40] width 7 height 7
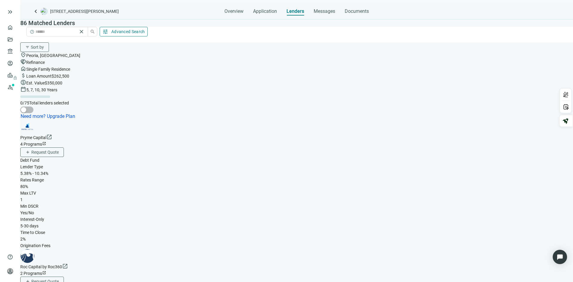
scroll to position [805, 0]
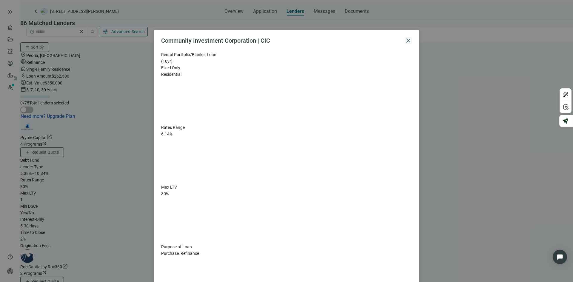
click at [408, 40] on span "close" at bounding box center [408, 40] width 7 height 7
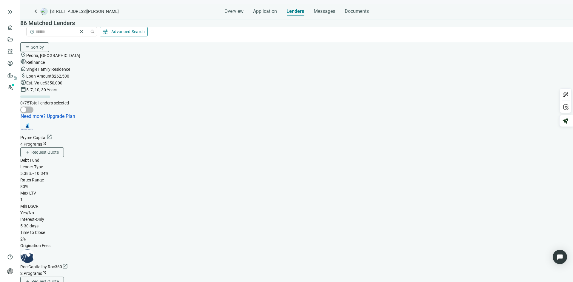
click at [145, 29] on span "Advanced Search" at bounding box center [128, 31] width 34 height 5
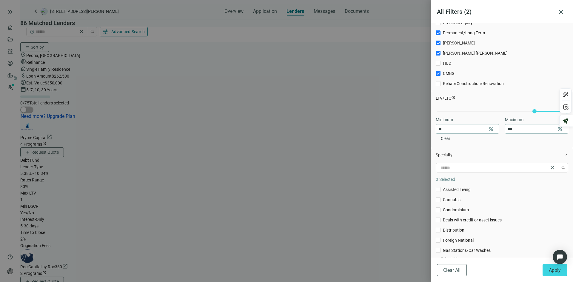
scroll to position [84, 0]
click at [94, 102] on div at bounding box center [286, 141] width 573 height 282
click at [561, 11] on span "close" at bounding box center [561, 11] width 7 height 7
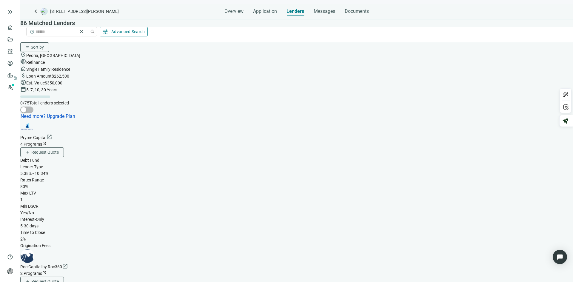
scroll to position [0, 0]
click at [59, 150] on span "Request Quote" at bounding box center [44, 152] width 27 height 5
click at [59, 276] on span "Request Quote" at bounding box center [44, 278] width 27 height 5
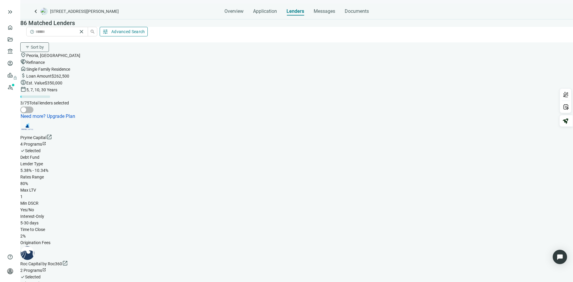
scroll to position [324, 0]
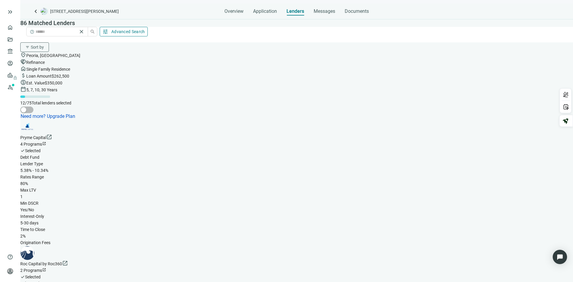
scroll to position [767, 0]
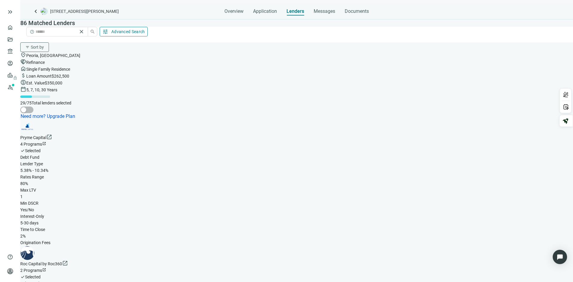
scroll to position [1693, 0]
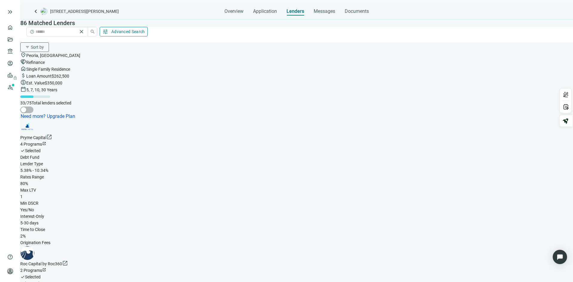
scroll to position [1919, 0]
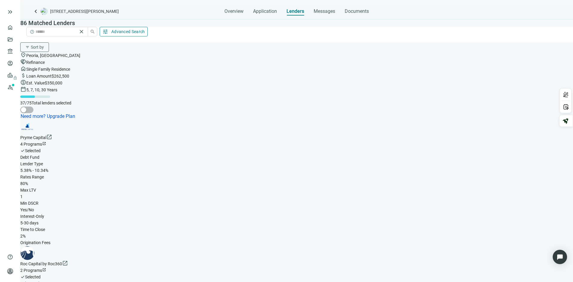
scroll to position [2037, 0]
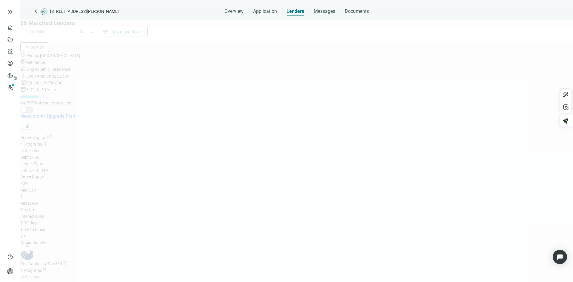
scroll to position [2416, 0]
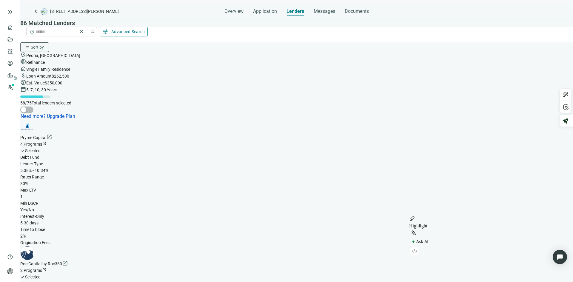
scroll to position [3205, 0]
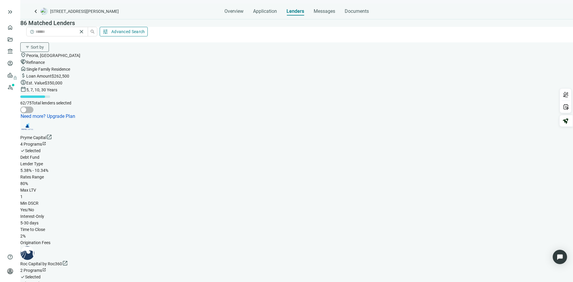
scroll to position [3368, 0]
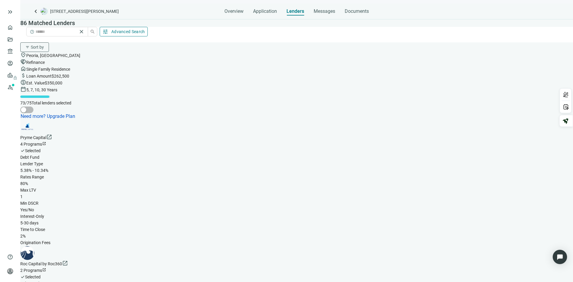
scroll to position [3922, 0]
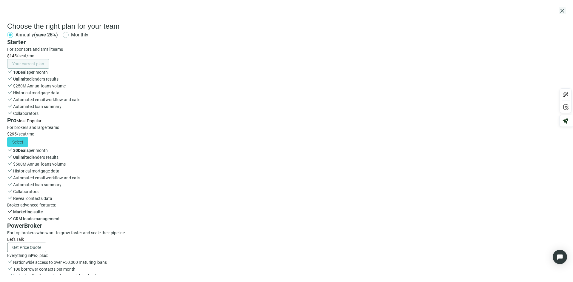
click at [559, 8] on span "close" at bounding box center [562, 10] width 7 height 7
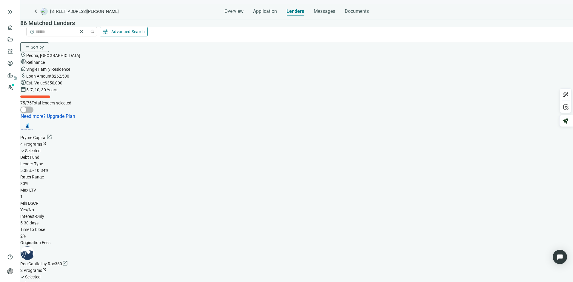
scroll to position [4245, 0]
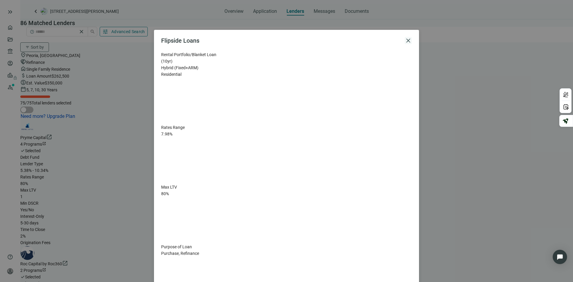
click at [409, 39] on span "close" at bounding box center [408, 40] width 7 height 7
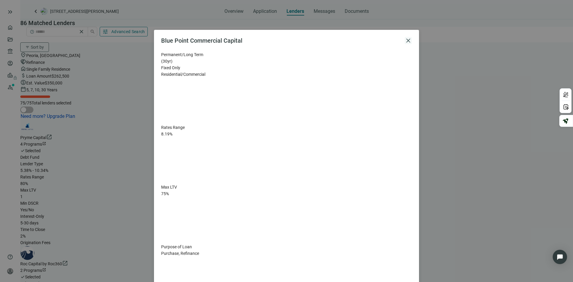
click at [407, 39] on span "close" at bounding box center [408, 40] width 7 height 7
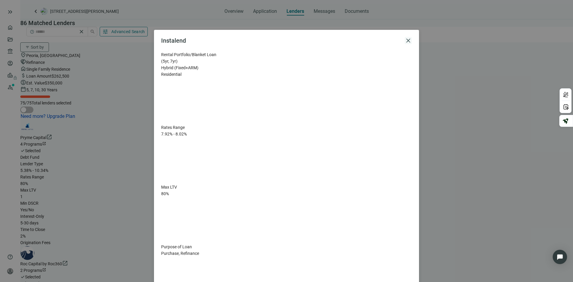
click at [411, 39] on span "close" at bounding box center [408, 40] width 7 height 7
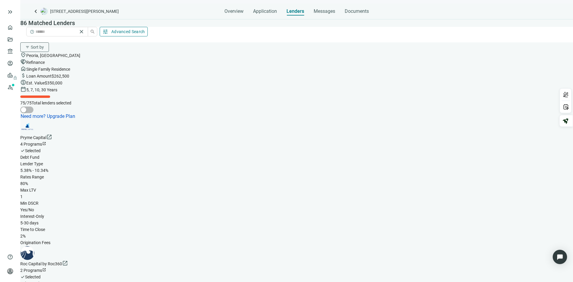
scroll to position [4215, 0]
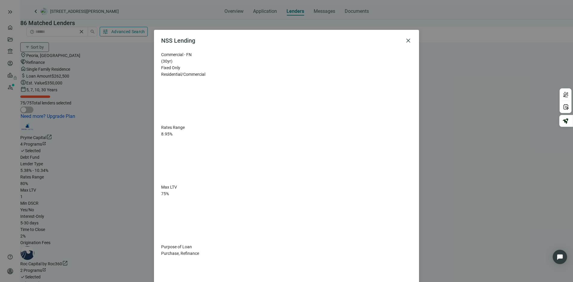
scroll to position [146, 0]
click at [409, 40] on span "close" at bounding box center [408, 40] width 7 height 7
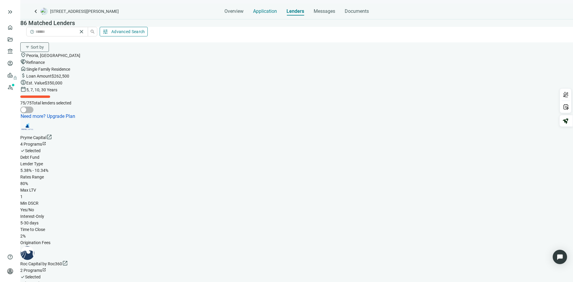
click at [265, 10] on span "Application" at bounding box center [265, 11] width 24 height 6
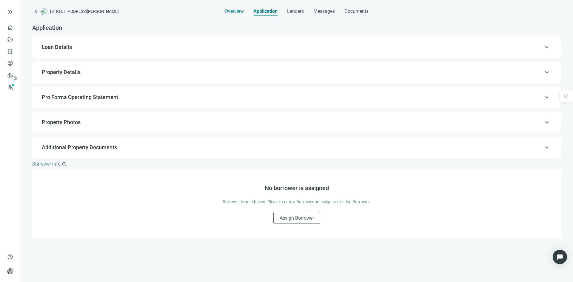
click at [230, 8] on span "Overview" at bounding box center [234, 11] width 19 height 6
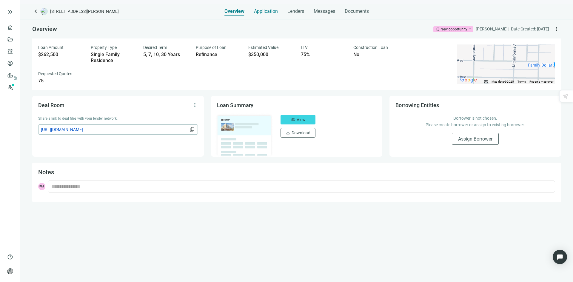
click at [264, 12] on span "Application" at bounding box center [266, 11] width 24 height 6
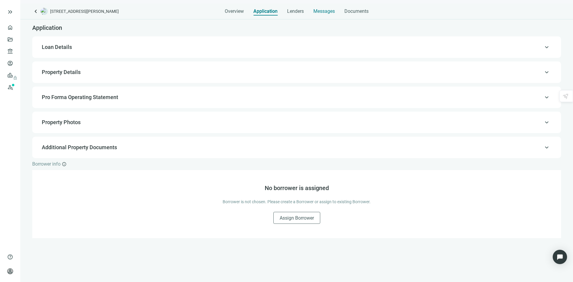
click at [324, 13] on span "Messages" at bounding box center [323, 11] width 21 height 6
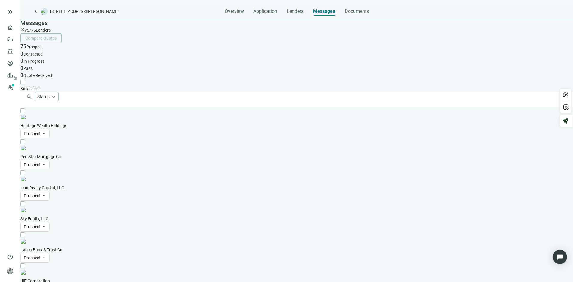
scroll to position [274, 0]
click at [354, 13] on span "Documents" at bounding box center [357, 11] width 24 height 6
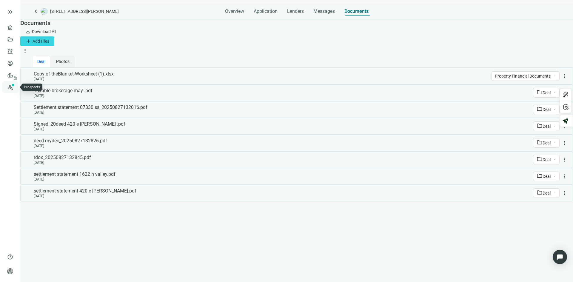
click at [15, 87] on link "Prospects New" at bounding box center [24, 87] width 19 height 12
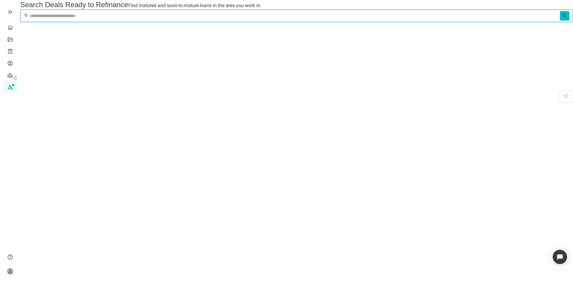
click at [562, 19] on span "search" at bounding box center [565, 16] width 6 height 6
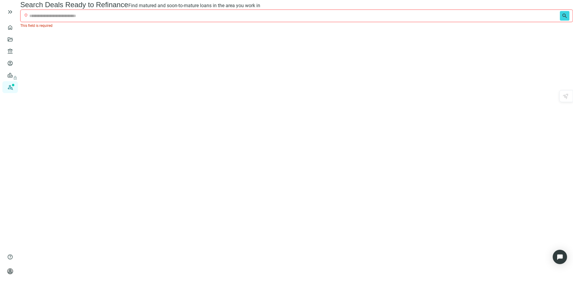
click at [295, 21] on input "text" at bounding box center [293, 16] width 529 height 10
click at [15, 28] on link "Overview" at bounding box center [24, 27] width 18 height 5
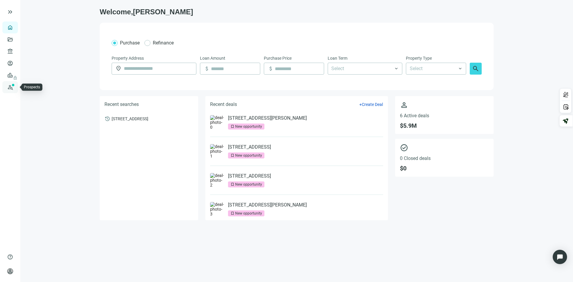
click at [15, 85] on link "Prospects New" at bounding box center [24, 87] width 19 height 12
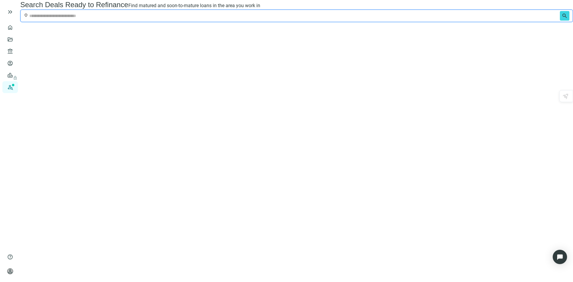
click at [275, 21] on input "text" at bounding box center [293, 16] width 529 height 10
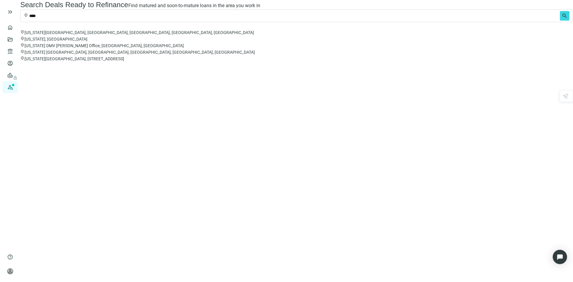
click at [87, 41] on span "Utah, USA" at bounding box center [55, 39] width 63 height 5
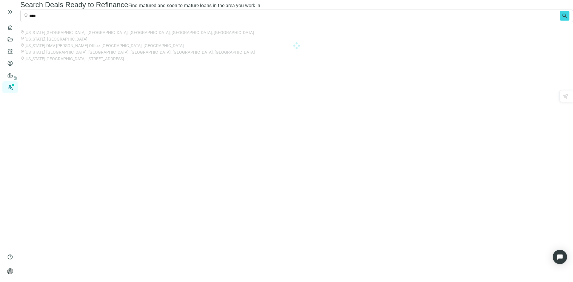
type input "*********"
click at [560, 21] on span "search" at bounding box center [565, 16] width 10 height 10
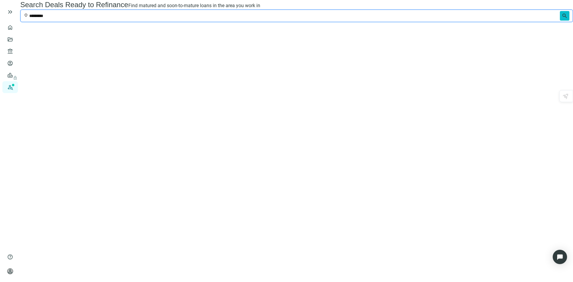
click at [562, 19] on span "search" at bounding box center [565, 16] width 6 height 6
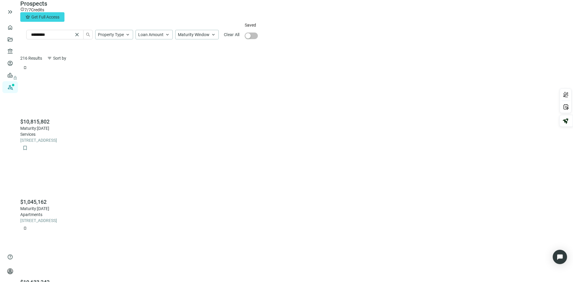
scroll to position [372, 0]
click at [251, 33] on div "button" at bounding box center [247, 35] width 5 height 5
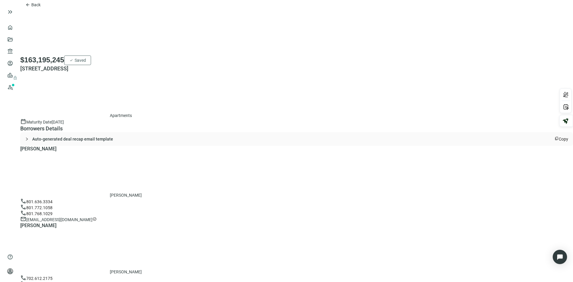
scroll to position [328, 0]
click at [411, 160] on div "arrow_back Back $163,195,245 check Saved 340 W 700 S, SALT LAKE CITY, UT 84101 …" at bounding box center [296, 275] width 553 height 550
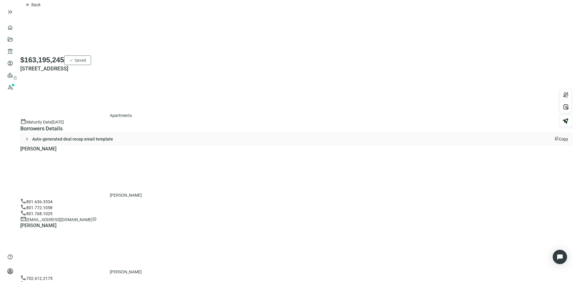
drag, startPoint x: 318, startPoint y: 165, endPoint x: 280, endPoint y: 135, distance: 48.0
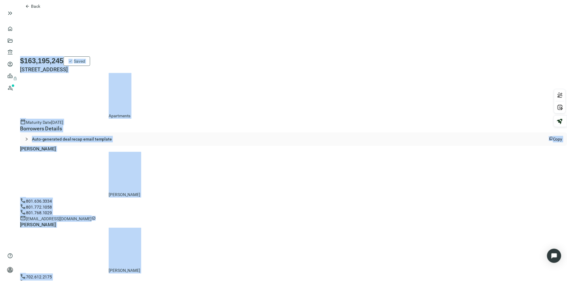
scroll to position [437, 0]
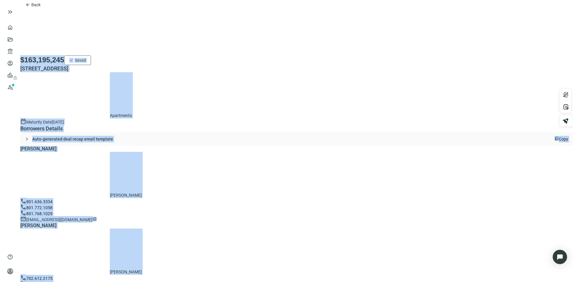
drag, startPoint x: 158, startPoint y: 24, endPoint x: 392, endPoint y: 269, distance: 338.6
click at [414, 282] on html "keyboard_double_arrow_right home Overview folder_open Deals account_balance Len…" at bounding box center [286, 141] width 573 height 282
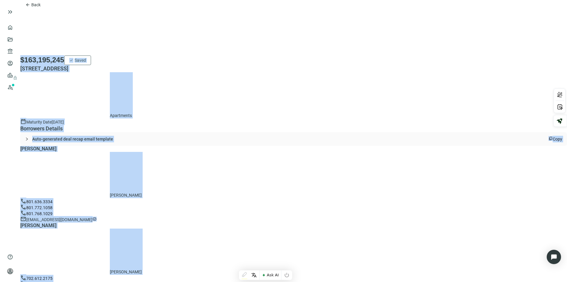
copy div "$163,195,245 check Saved 340 W 700 S, SALT LAKE CITY, UT 84101 Apartments calen…"
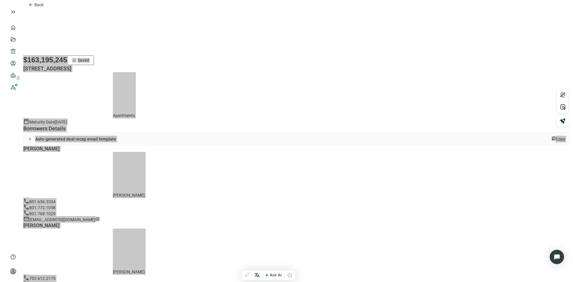
scroll to position [0, 0]
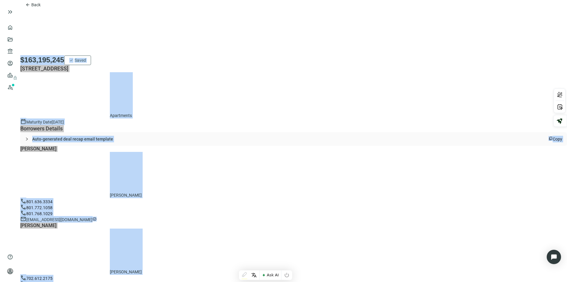
click at [437, 109] on div "arrow_back Back $163,195,245 check Saved 340 W 700 S, SALT LAKE CITY, UT 84101 …" at bounding box center [293, 275] width 547 height 550
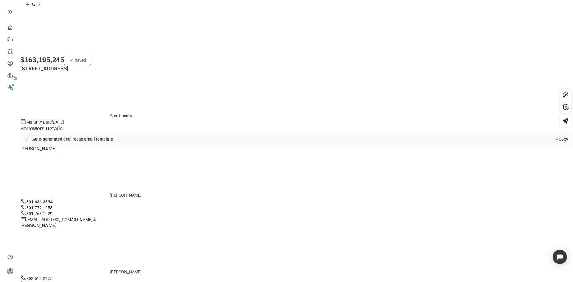
click at [559, 137] on span "Copy" at bounding box center [564, 139] width 10 height 5
click at [41, 7] on span "Back" at bounding box center [35, 4] width 9 height 5
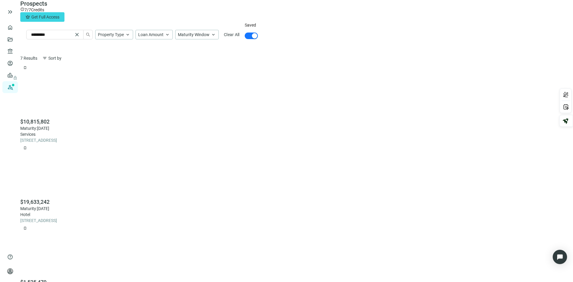
click at [50, 199] on span "$19,633,242" at bounding box center [34, 202] width 29 height 6
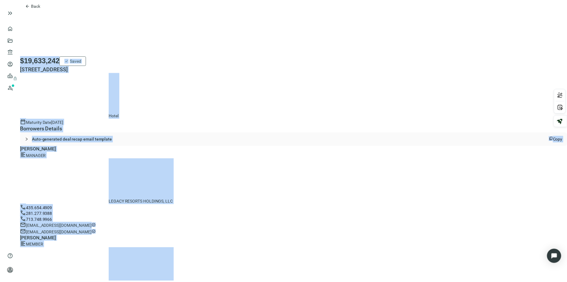
scroll to position [534, 0]
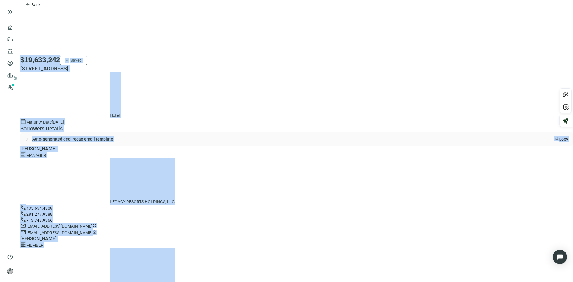
drag, startPoint x: 172, startPoint y: 17, endPoint x: 348, endPoint y: 245, distance: 288.5
click at [398, 282] on html "keyboard_double_arrow_right home Overview folder_open Deals account_balance Len…" at bounding box center [286, 141] width 573 height 282
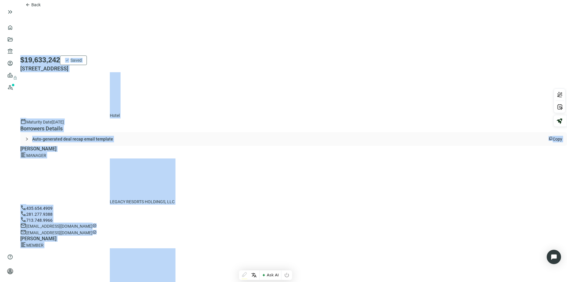
copy div "$19,633,242 check Saved 784 RESORT DR # 442, MIDWAY, UT 84049 Hotel calendar_to…"
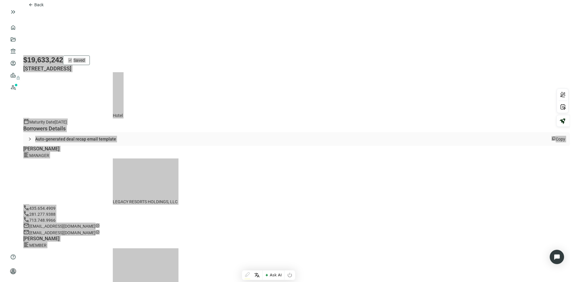
scroll to position [0, 0]
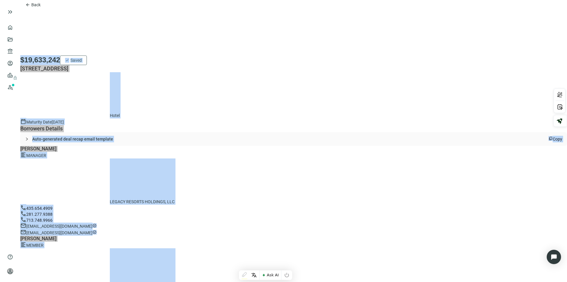
click at [553, 137] on span "Copy" at bounding box center [558, 139] width 10 height 5
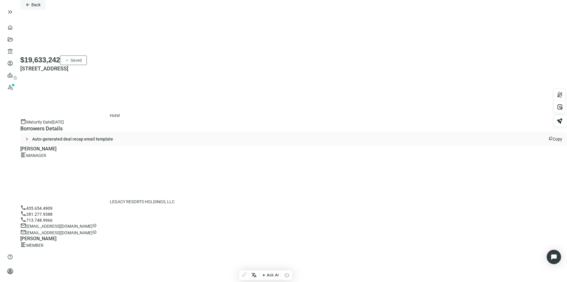
click at [42, 10] on button "arrow_back Back" at bounding box center [32, 5] width 25 height 10
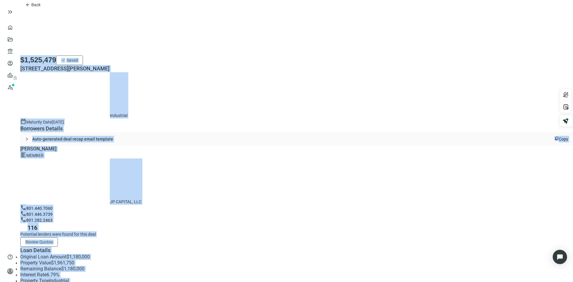
scroll to position [428, 0]
drag, startPoint x: 164, startPoint y: 16, endPoint x: 341, endPoint y: 240, distance: 285.5
click at [401, 282] on html "keyboard_double_arrow_right home Overview folder_open Deals account_balance Len…" at bounding box center [286, 141] width 573 height 282
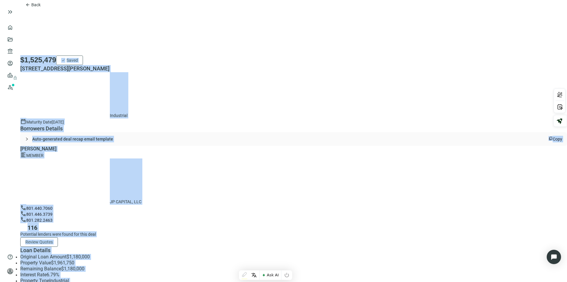
copy div "$1,525,479 check Saved 700 S FULTON ST, SALT LAKE CITY, UT 84104 Industrial cal…"
click at [477, 130] on div "arrow_back Back $1,525,479 check Saved 700 S FULTON ST, SALT LAKE CITY, UT 8410…" at bounding box center [293, 233] width 547 height 467
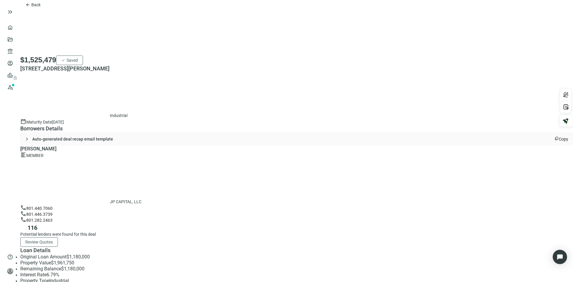
scroll to position [0, 0]
click at [559, 137] on span "Copy" at bounding box center [564, 139] width 10 height 5
click at [41, 7] on span "Back" at bounding box center [35, 4] width 9 height 5
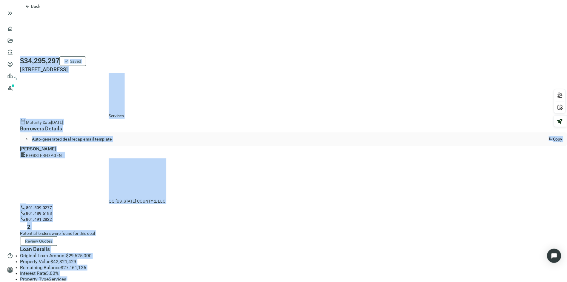
scroll to position [428, 0]
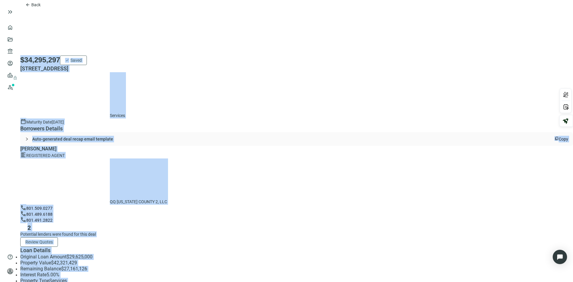
drag, startPoint x: 136, startPoint y: 24, endPoint x: 415, endPoint y: 293, distance: 387.7
click at [415, 282] on html "keyboard_double_arrow_right home Overview folder_open Deals account_balance Len…" at bounding box center [286, 141] width 573 height 282
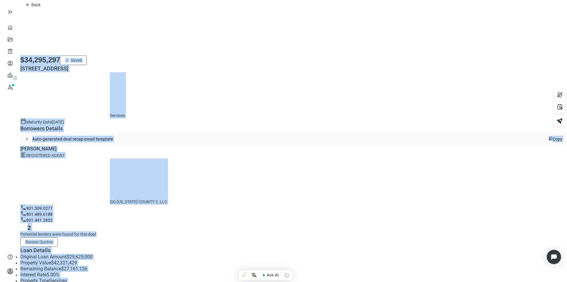
copy div "$34,295,297 check Saved 376 E 1000 N, SPANISH FORK, UT 84660 Services calendar_…"
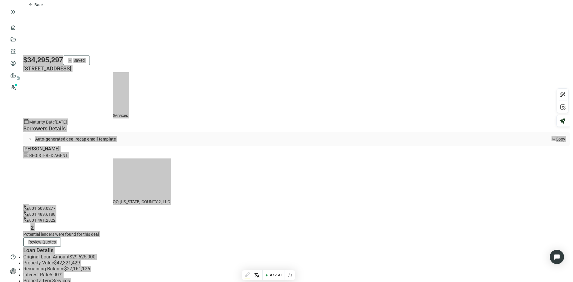
scroll to position [0, 0]
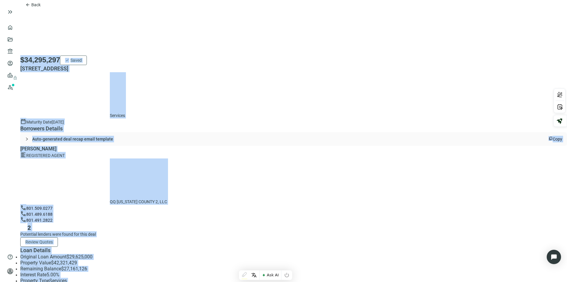
click at [549, 136] on div "content_copy Copy" at bounding box center [556, 139] width 14 height 7
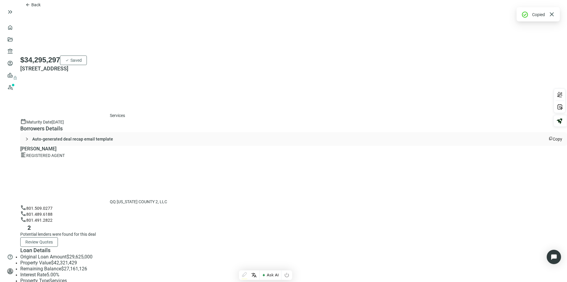
click at [553, 137] on span "Copy" at bounding box center [558, 139] width 10 height 5
click at [46, 8] on button "arrow_back Back" at bounding box center [32, 5] width 25 height 10
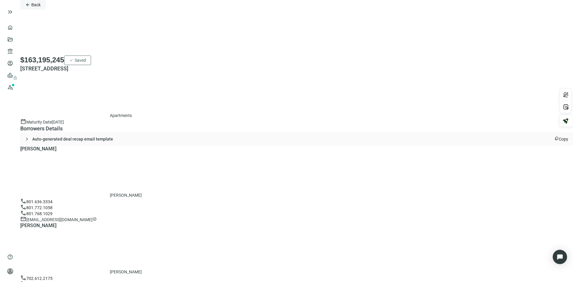
click at [41, 7] on span "Back" at bounding box center [35, 4] width 9 height 5
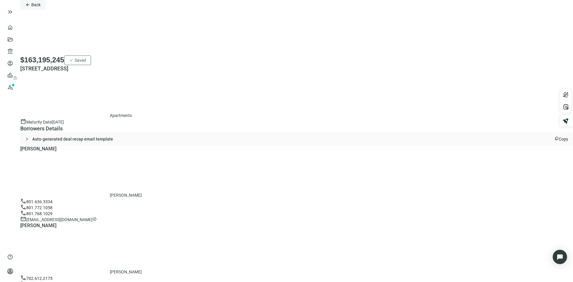
click at [41, 7] on span "Back" at bounding box center [35, 4] width 9 height 5
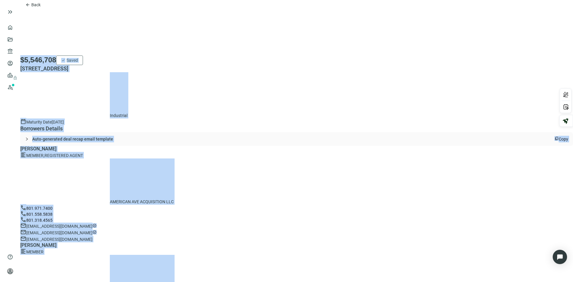
scroll to position [453, 0]
drag, startPoint x: 161, startPoint y: 21, endPoint x: 392, endPoint y: 295, distance: 357.9
click at [392, 282] on html "keyboard_double_arrow_right home Overview folder_open Deals account_balance Len…" at bounding box center [286, 141] width 573 height 282
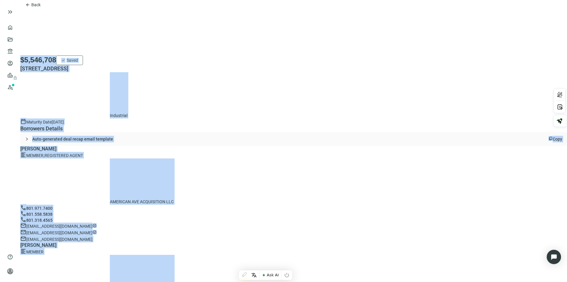
copy div "$5,546,708 check Saved 373 W AMERICAN AVE, SALT LAKE CITY, UT 84101 Industrial …"
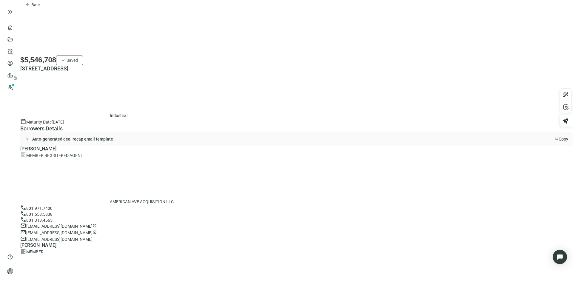
scroll to position [0, 0]
click at [559, 137] on span "Copy" at bounding box center [564, 139] width 10 height 5
click at [41, 7] on span "Back" at bounding box center [35, 4] width 9 height 5
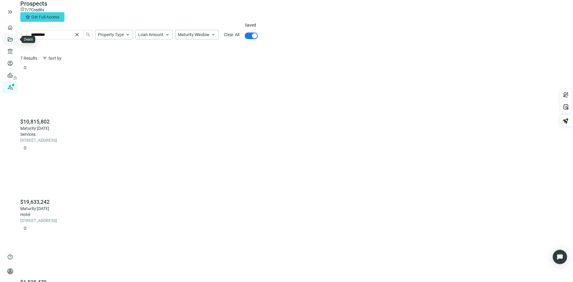
click at [15, 38] on link "Deals" at bounding box center [20, 39] width 11 height 5
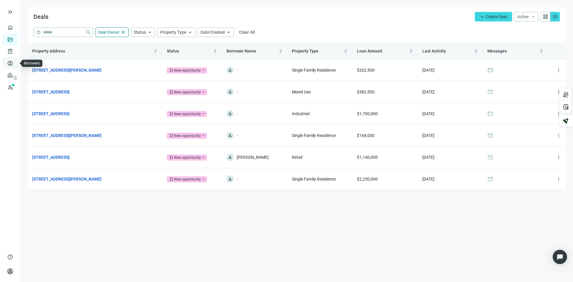
click at [15, 65] on link "Borrowers" at bounding box center [24, 63] width 19 height 5
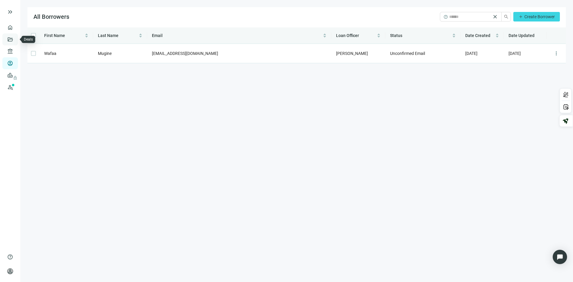
click at [15, 39] on link "Deals" at bounding box center [20, 39] width 11 height 5
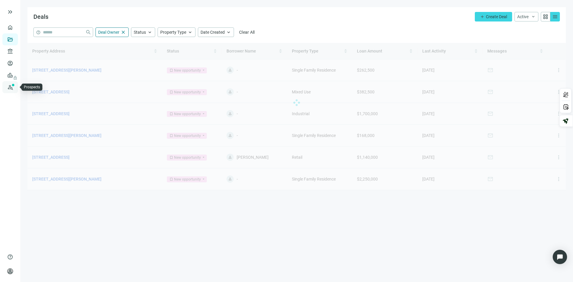
click at [15, 84] on link "Prospects New" at bounding box center [24, 87] width 19 height 12
